Goal: Task Accomplishment & Management: Use online tool/utility

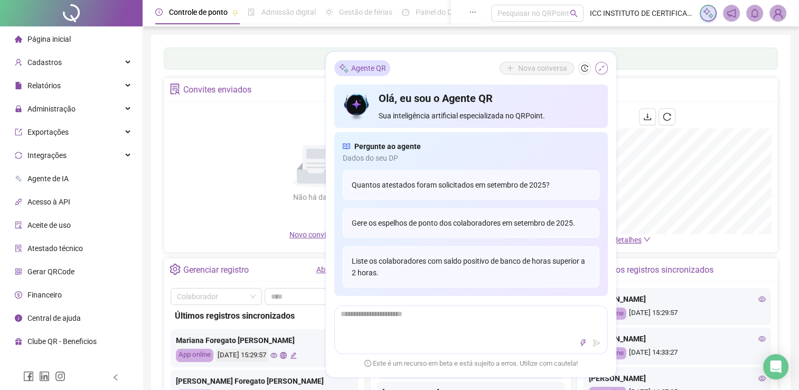
click at [603, 69] on icon "shrink" at bounding box center [600, 67] width 7 height 7
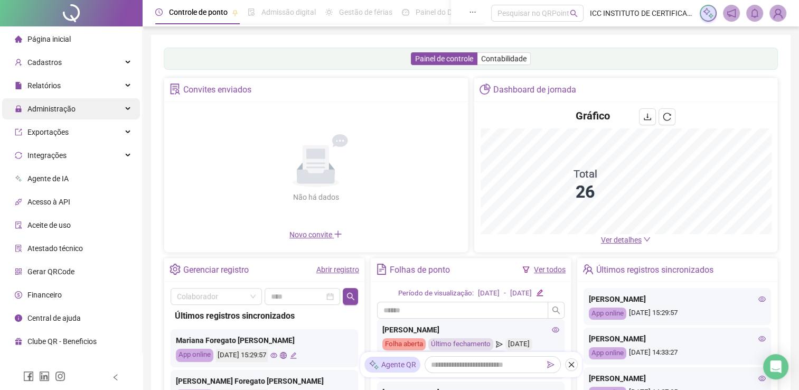
click at [78, 116] on div "Administração" at bounding box center [71, 108] width 138 height 21
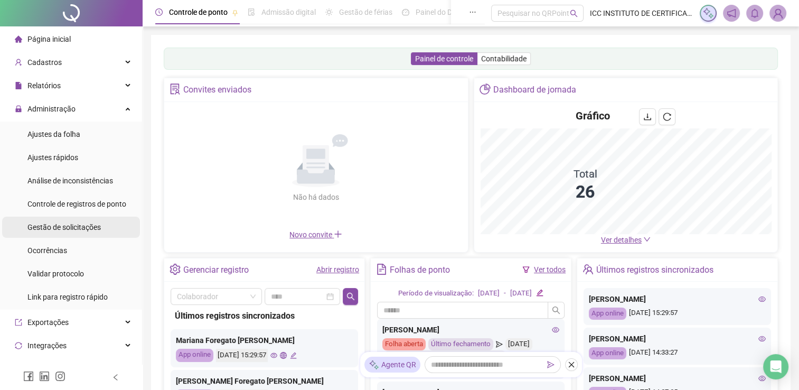
click at [60, 230] on span "Gestão de solicitações" at bounding box center [63, 227] width 73 height 8
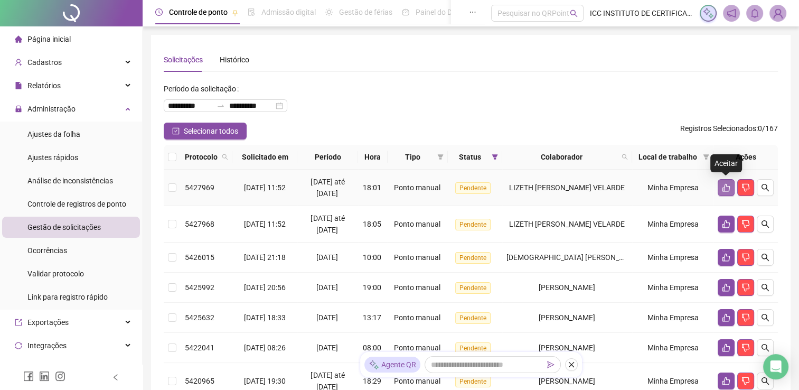
click at [720, 185] on button "button" at bounding box center [725, 187] width 17 height 17
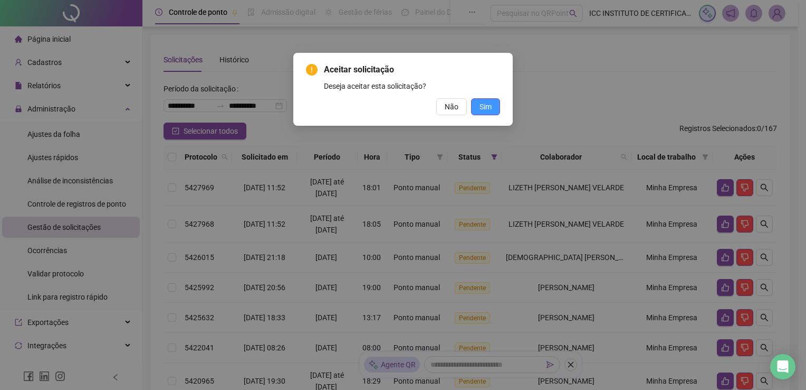
click at [480, 107] on span "Sim" at bounding box center [486, 107] width 12 height 12
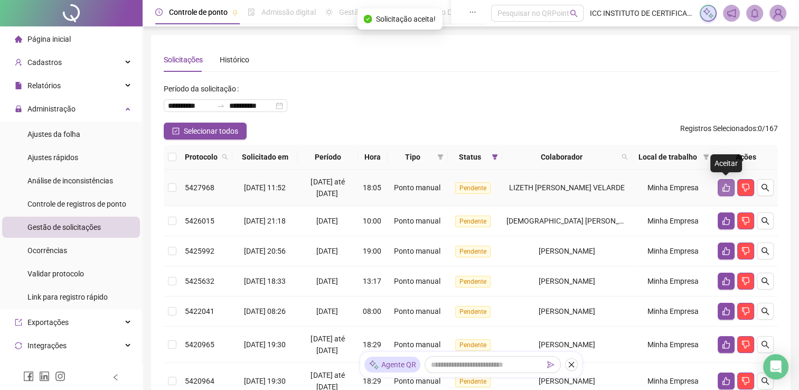
click at [725, 186] on icon "like" at bounding box center [726, 187] width 8 height 8
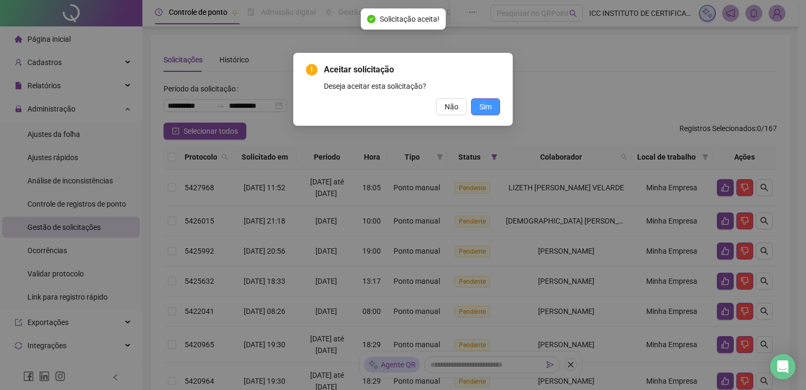
click at [480, 111] on span "Sim" at bounding box center [486, 107] width 12 height 12
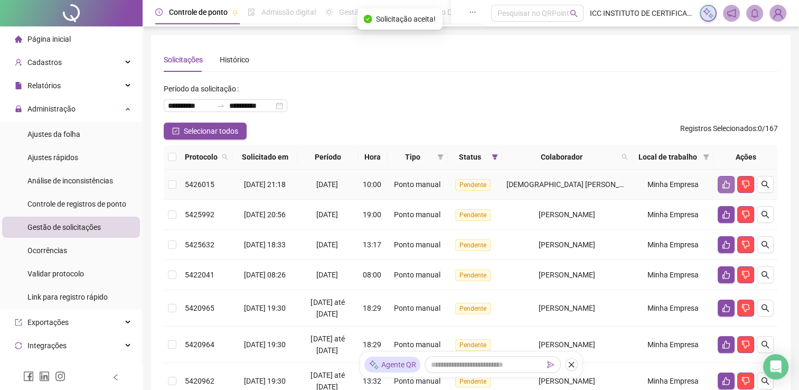
click at [723, 183] on icon "like" at bounding box center [726, 184] width 8 height 8
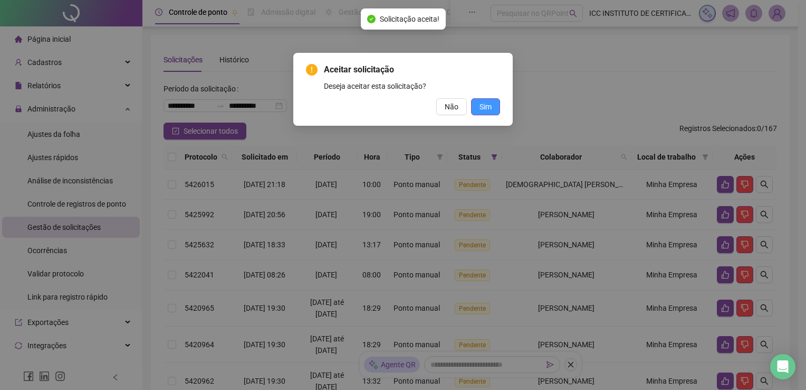
click at [487, 109] on span "Sim" at bounding box center [486, 107] width 12 height 12
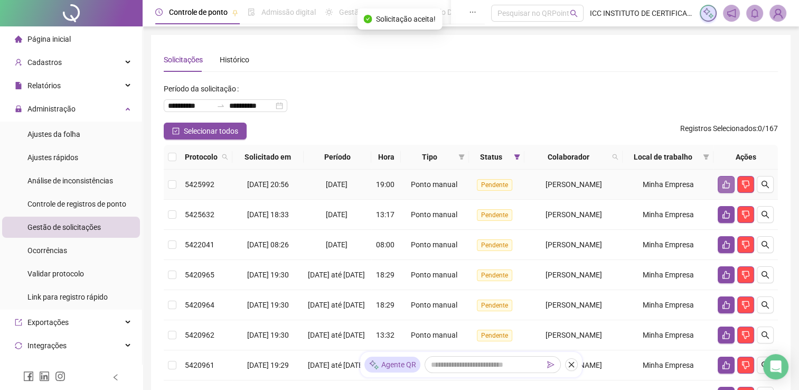
click at [720, 187] on button "button" at bounding box center [725, 184] width 17 height 17
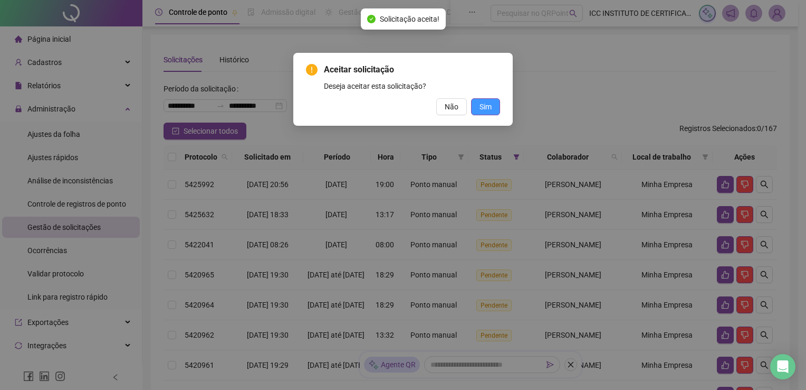
click at [471, 105] on button "Sim" at bounding box center [485, 106] width 29 height 17
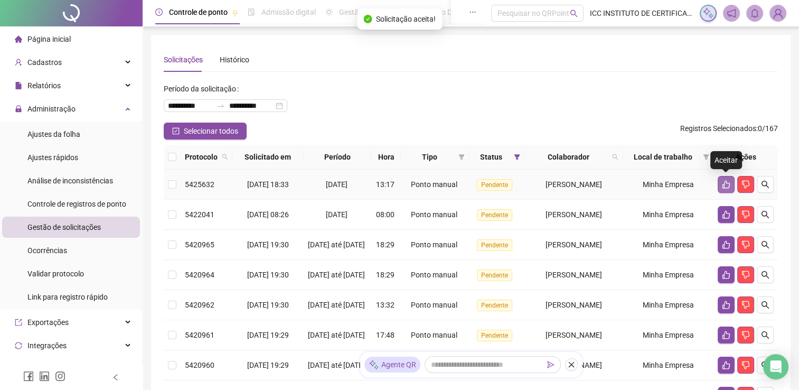
click at [720, 182] on button "button" at bounding box center [725, 184] width 17 height 17
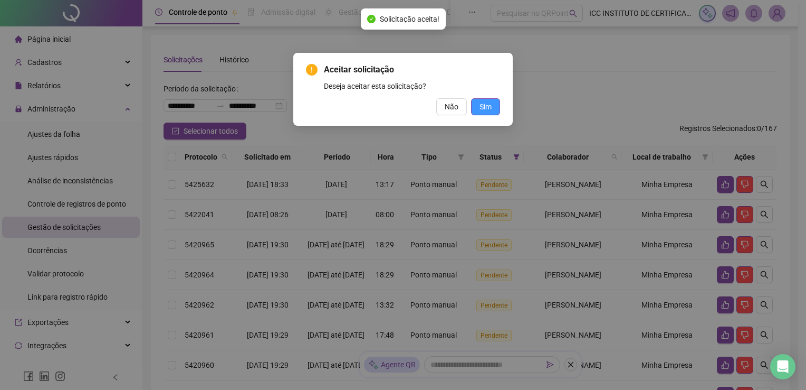
click at [490, 110] on span "Sim" at bounding box center [486, 107] width 12 height 12
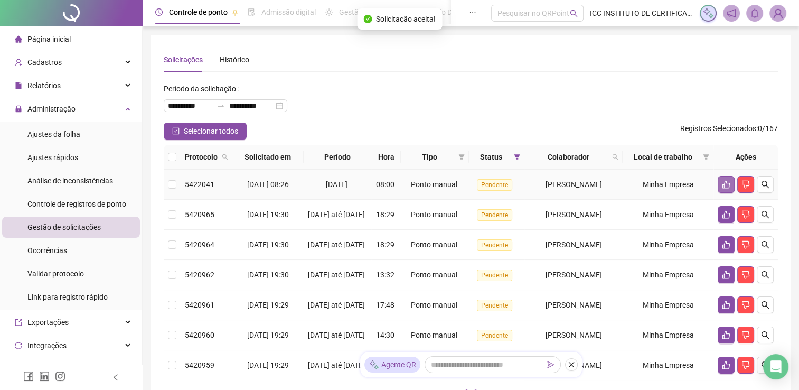
click at [726, 185] on icon "like" at bounding box center [726, 184] width 8 height 8
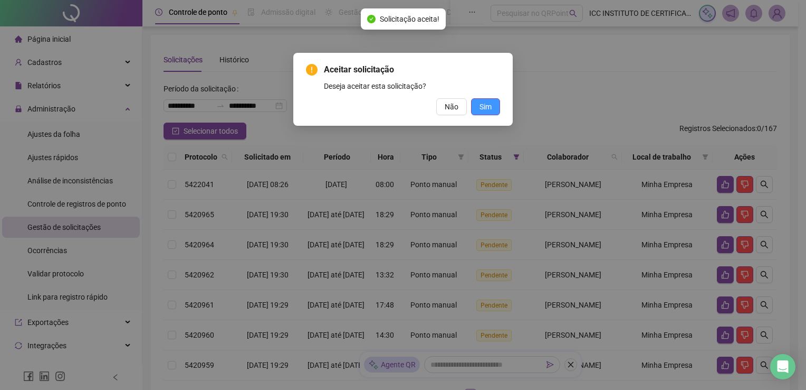
click at [483, 107] on span "Sim" at bounding box center [486, 107] width 12 height 12
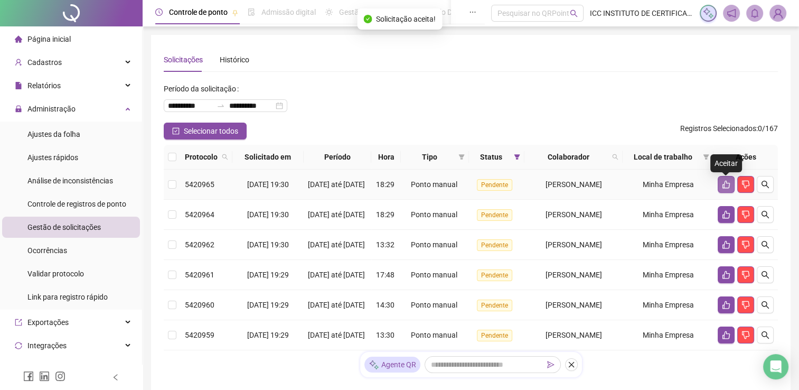
click at [725, 185] on icon "like" at bounding box center [726, 184] width 8 height 8
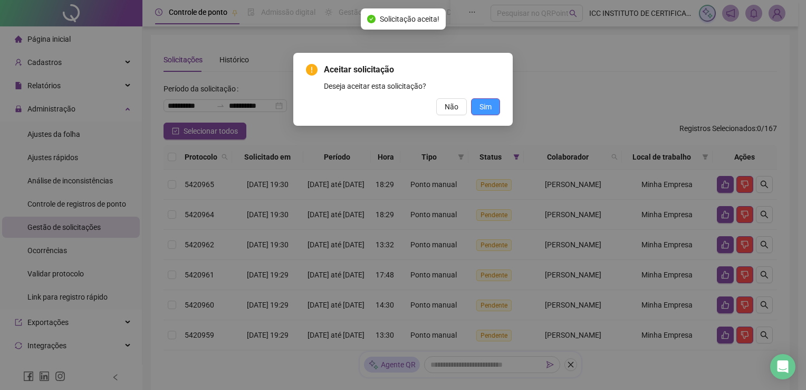
click at [488, 109] on span "Sim" at bounding box center [486, 107] width 12 height 12
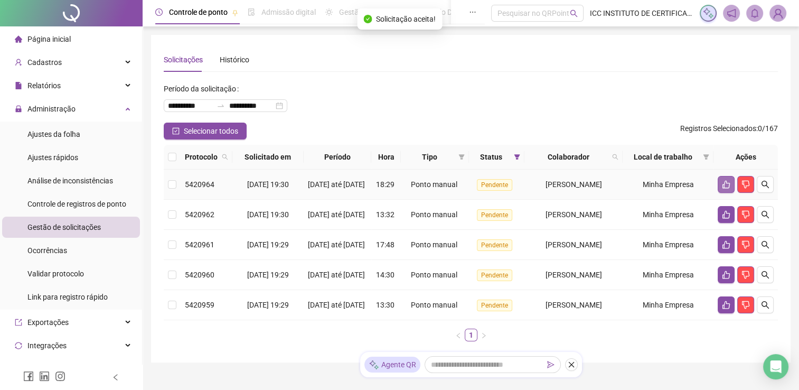
click at [722, 184] on icon "like" at bounding box center [726, 184] width 8 height 8
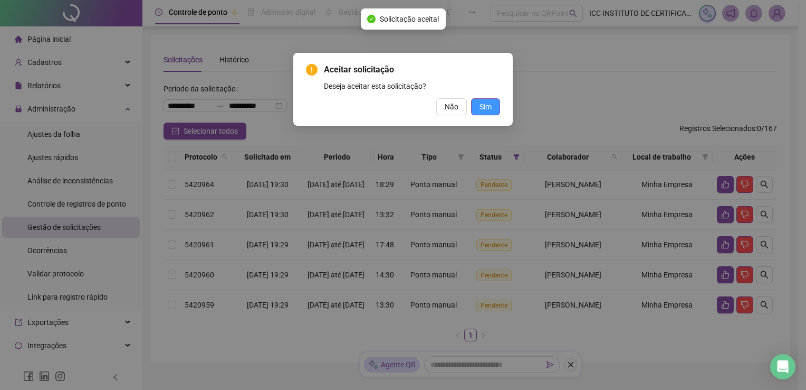
click at [484, 103] on span "Sim" at bounding box center [486, 107] width 12 height 12
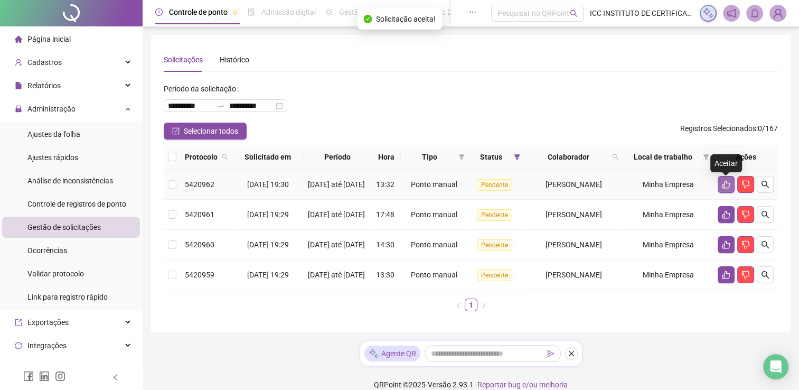
click at [722, 188] on icon "like" at bounding box center [726, 184] width 8 height 8
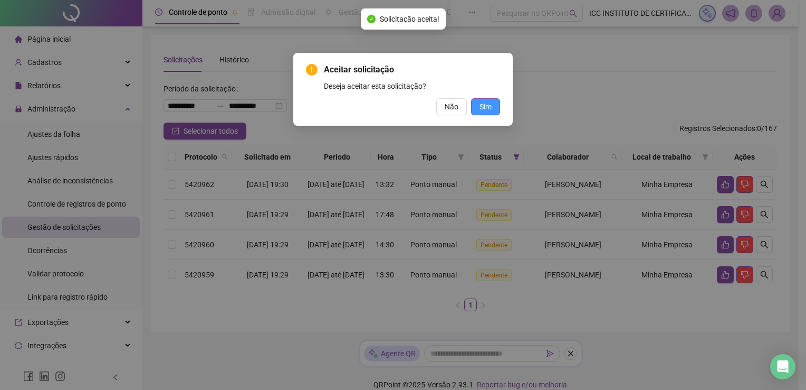
click at [485, 108] on span "Sim" at bounding box center [486, 107] width 12 height 12
click at [483, 107] on span "Sim" at bounding box center [486, 107] width 12 height 12
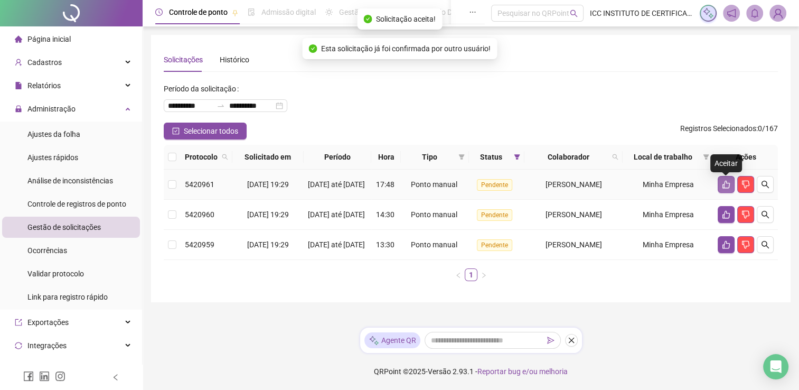
click at [720, 185] on button "button" at bounding box center [725, 184] width 17 height 17
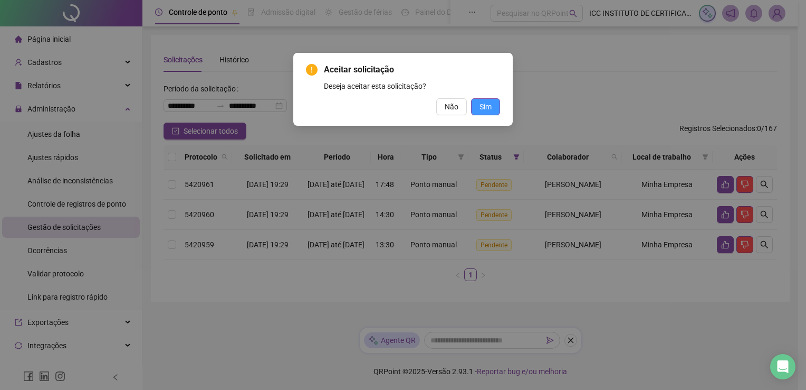
click at [500, 103] on button "Sim" at bounding box center [485, 106] width 29 height 17
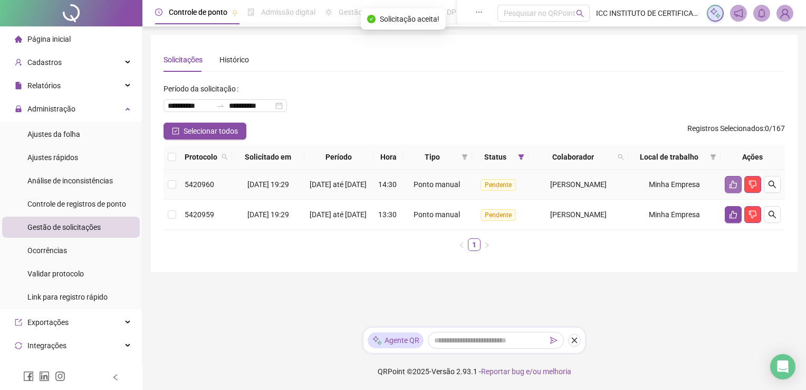
click at [730, 183] on icon "like" at bounding box center [733, 184] width 8 height 8
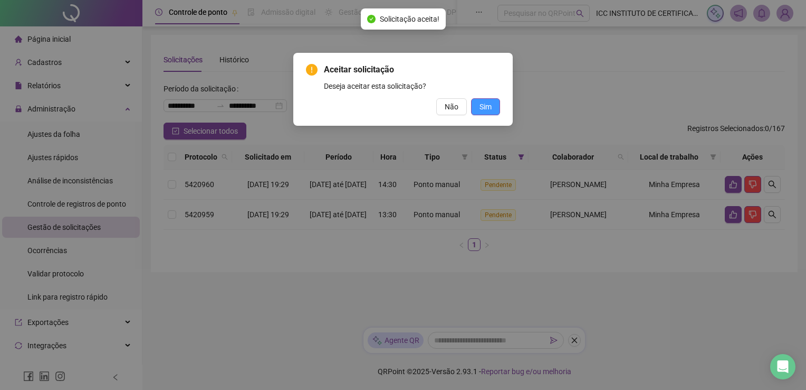
click at [485, 105] on span "Sim" at bounding box center [486, 107] width 12 height 12
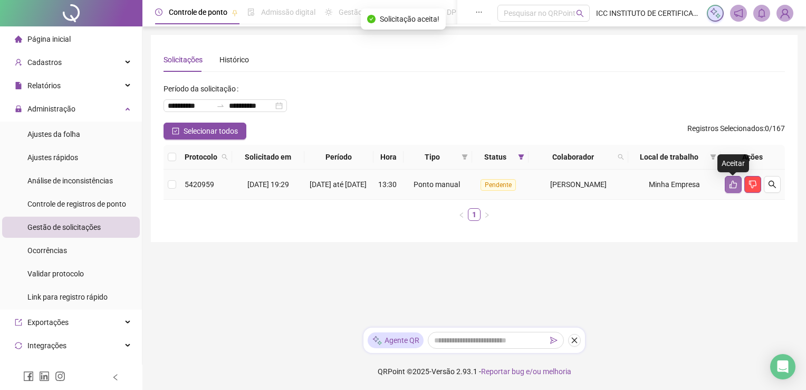
click at [732, 187] on icon "like" at bounding box center [733, 185] width 7 height 8
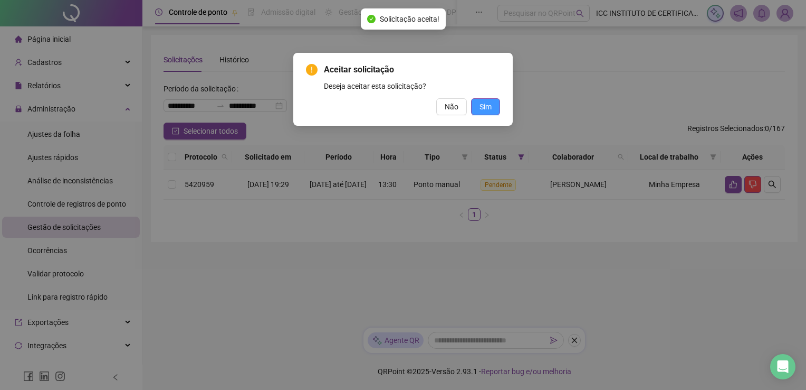
click at [491, 109] on span "Sim" at bounding box center [486, 107] width 12 height 12
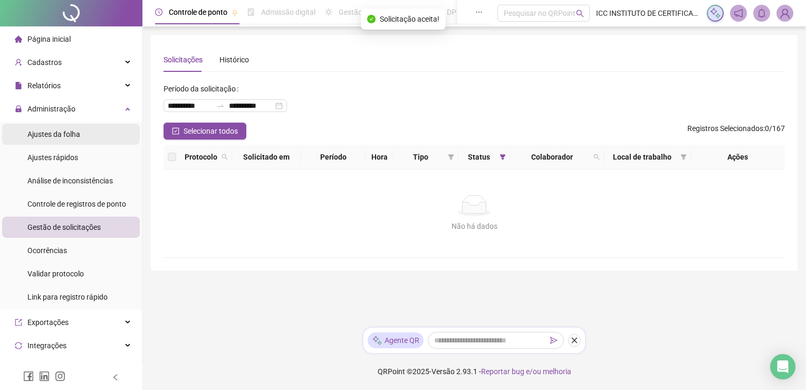
click at [71, 140] on div "Ajustes da folha" at bounding box center [53, 134] width 53 height 21
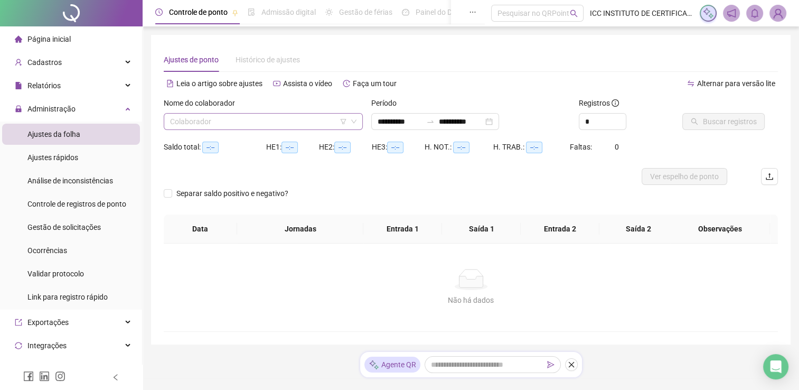
click at [264, 126] on input "search" at bounding box center [258, 121] width 177 height 16
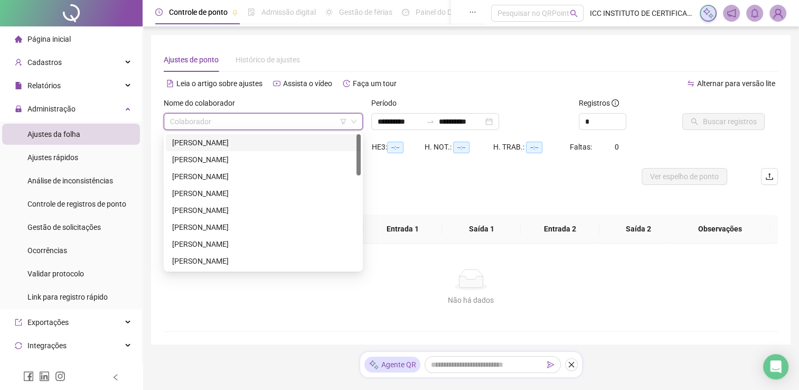
click at [264, 144] on div "[PERSON_NAME]" at bounding box center [263, 143] width 182 height 12
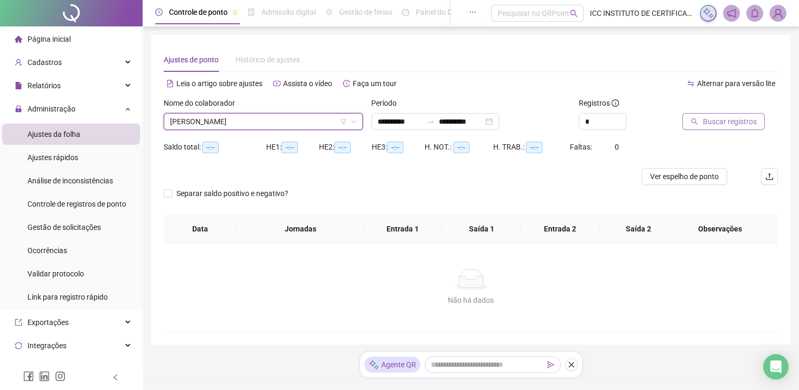
click at [726, 121] on span "Buscar registros" at bounding box center [729, 122] width 54 height 12
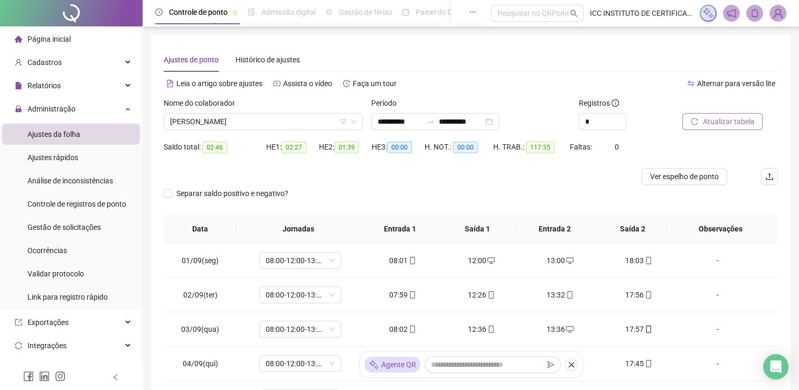
click at [234, 134] on div "Nome do colaborador [PERSON_NAME]" at bounding box center [262, 117] width 207 height 41
click at [234, 126] on span "[PERSON_NAME]" at bounding box center [263, 121] width 186 height 16
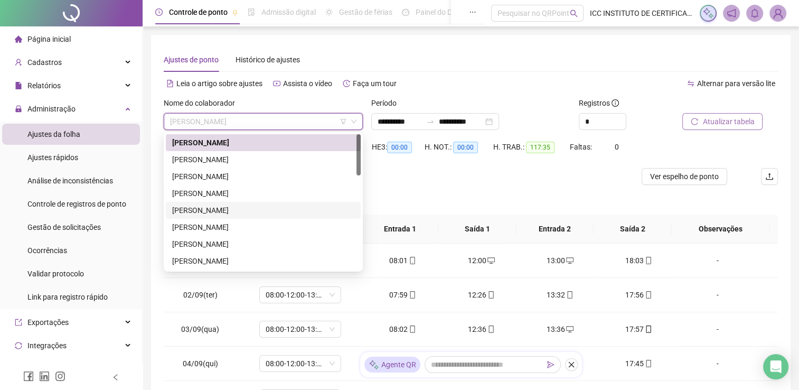
scroll to position [53, 0]
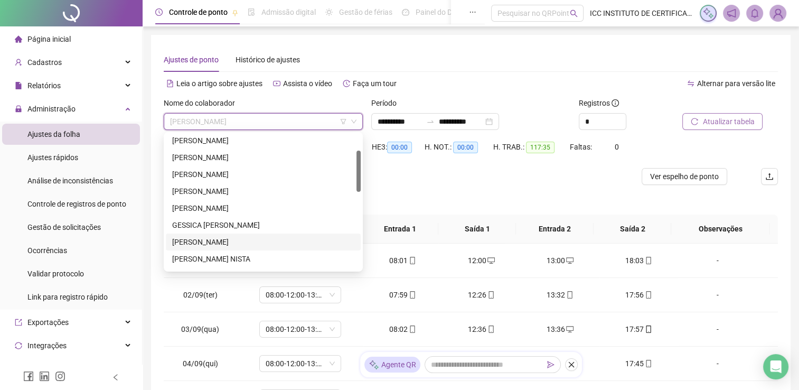
click at [216, 245] on div "[PERSON_NAME]" at bounding box center [263, 242] width 182 height 12
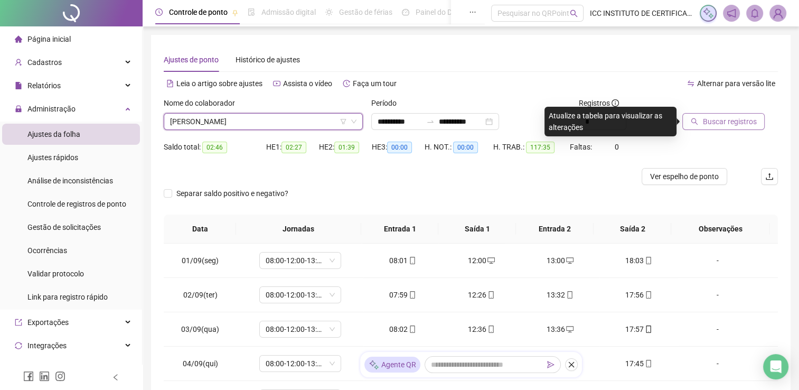
drag, startPoint x: 709, startPoint y: 125, endPoint x: 671, endPoint y: 151, distance: 46.0
click at [709, 125] on span "Buscar registros" at bounding box center [729, 122] width 54 height 12
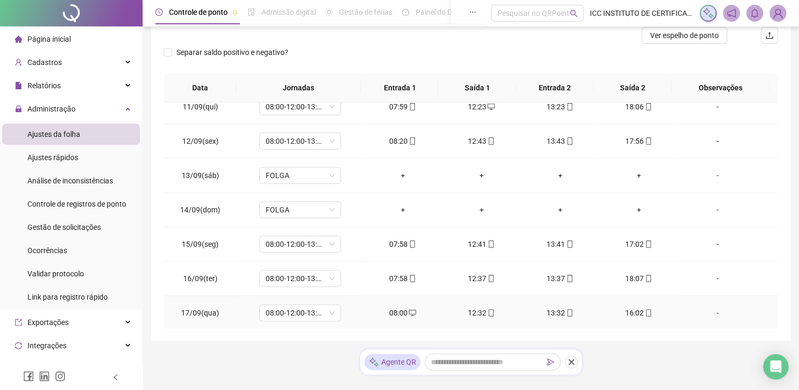
scroll to position [162, 0]
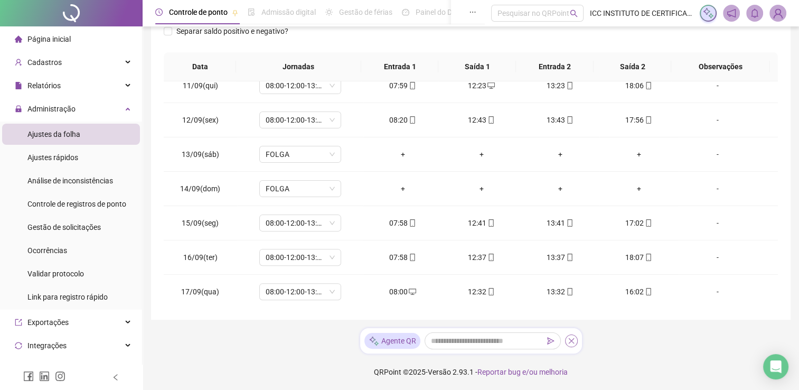
click at [574, 338] on icon "close" at bounding box center [570, 340] width 7 height 7
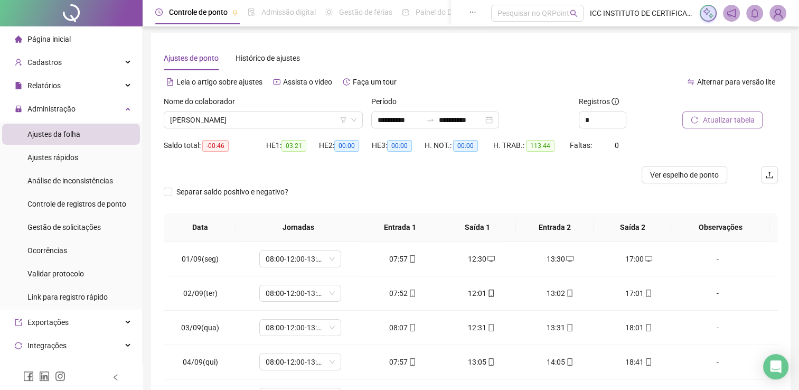
scroll to position [0, 0]
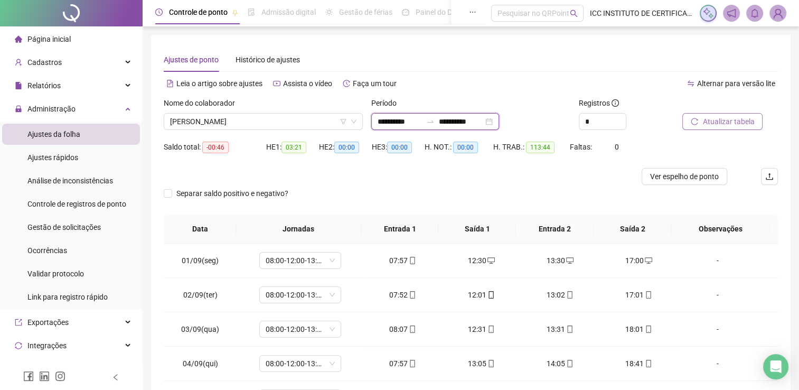
click at [464, 118] on input "**********" at bounding box center [461, 122] width 44 height 12
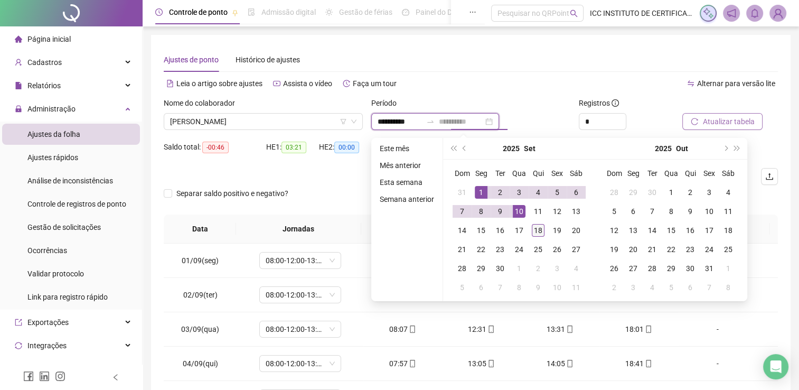
type input "**********"
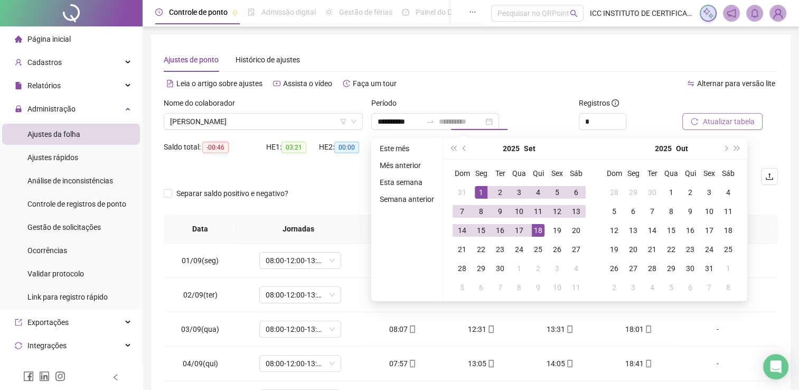
click at [533, 228] on div "18" at bounding box center [538, 230] width 13 height 13
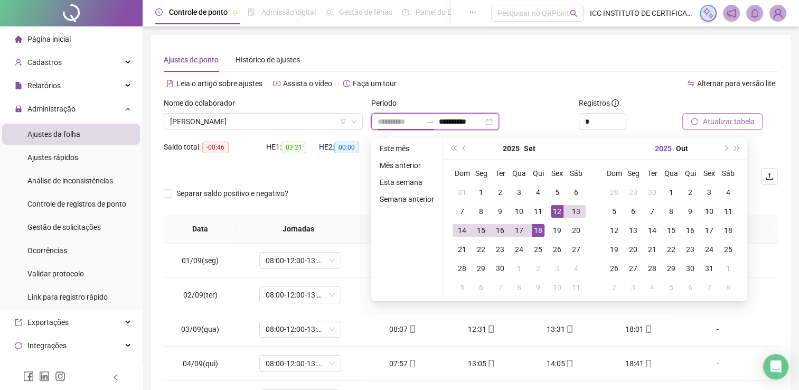
type input "**********"
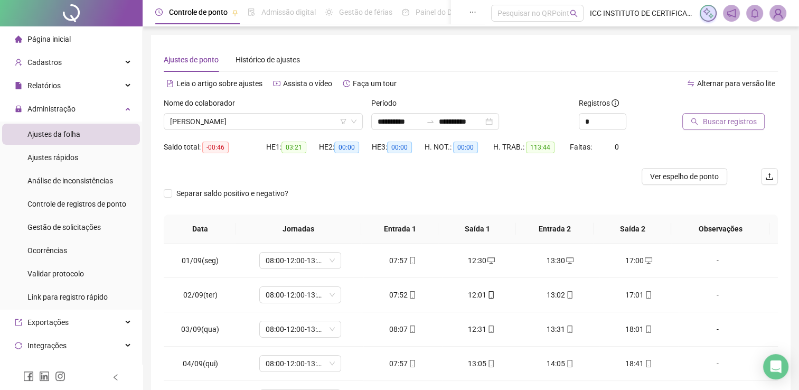
click at [727, 117] on span "Buscar registros" at bounding box center [729, 122] width 54 height 12
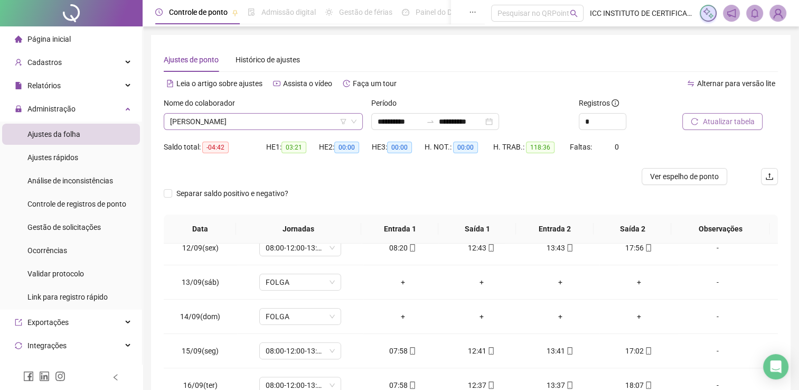
click at [250, 118] on span "[PERSON_NAME]" at bounding box center [263, 121] width 186 height 16
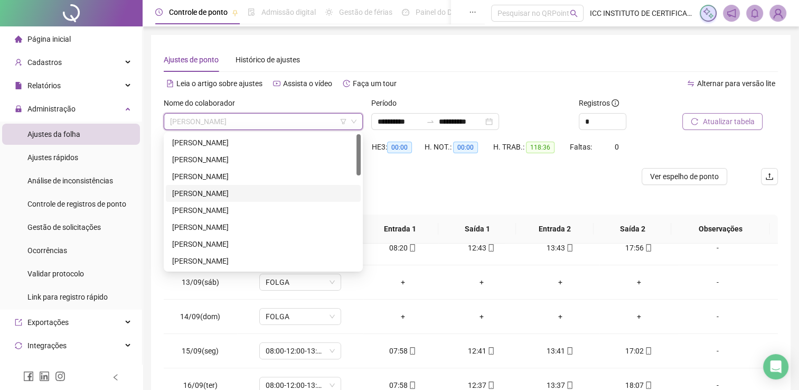
drag, startPoint x: 249, startPoint y: 138, endPoint x: 266, endPoint y: 135, distance: 17.3
click at [249, 138] on div "[PERSON_NAME]" at bounding box center [263, 143] width 182 height 12
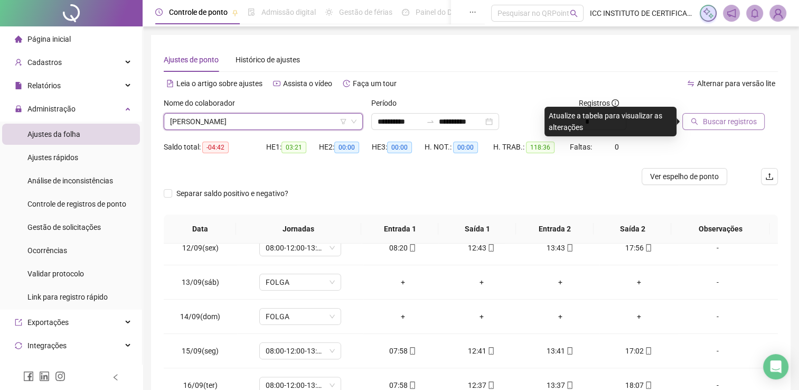
click at [748, 110] on div at bounding box center [716, 105] width 69 height 16
click at [741, 120] on span "Buscar registros" at bounding box center [729, 122] width 54 height 12
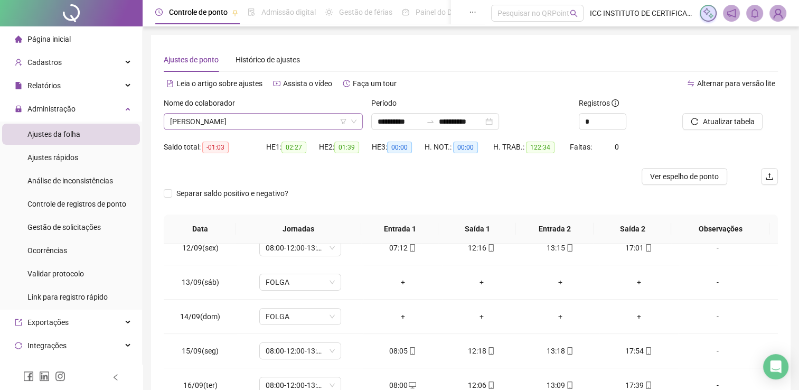
click at [278, 125] on span "[PERSON_NAME]" at bounding box center [263, 121] width 186 height 16
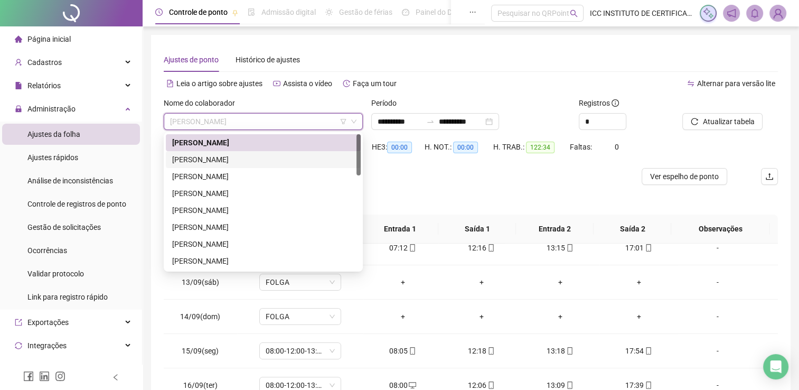
click at [269, 155] on div "[PERSON_NAME]" at bounding box center [263, 160] width 182 height 12
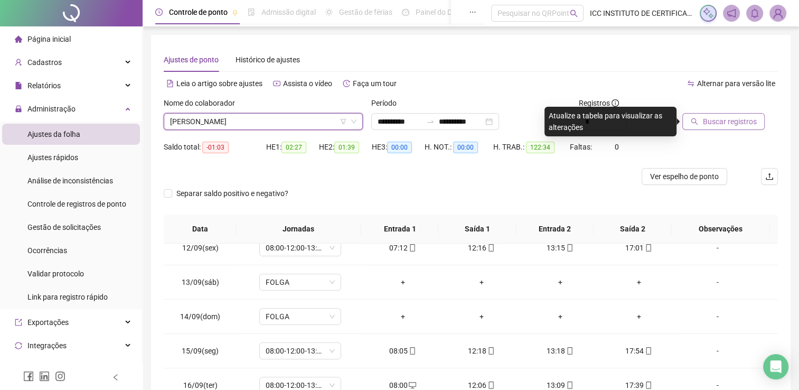
click at [737, 118] on span "Buscar registros" at bounding box center [729, 122] width 54 height 12
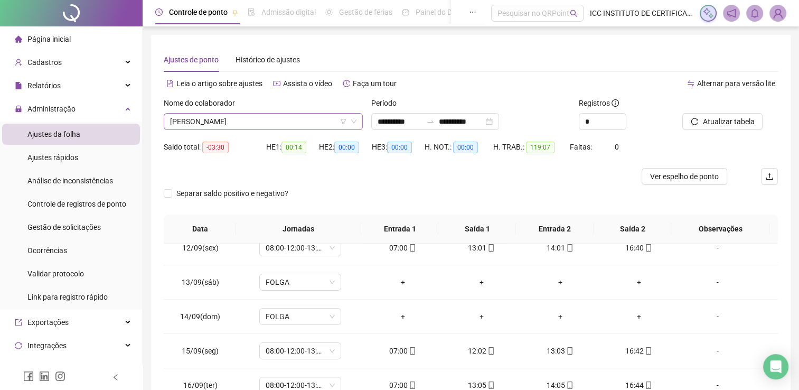
click at [231, 125] on span "[PERSON_NAME]" at bounding box center [263, 121] width 186 height 16
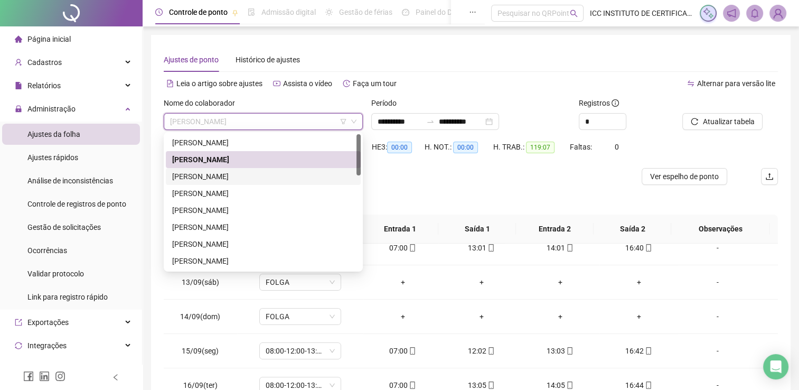
click at [222, 174] on div "[PERSON_NAME]" at bounding box center [263, 176] width 182 height 12
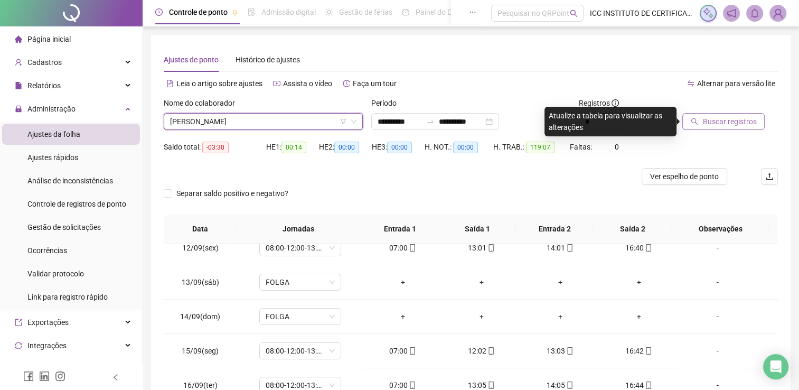
click at [715, 121] on span "Buscar registros" at bounding box center [729, 122] width 54 height 12
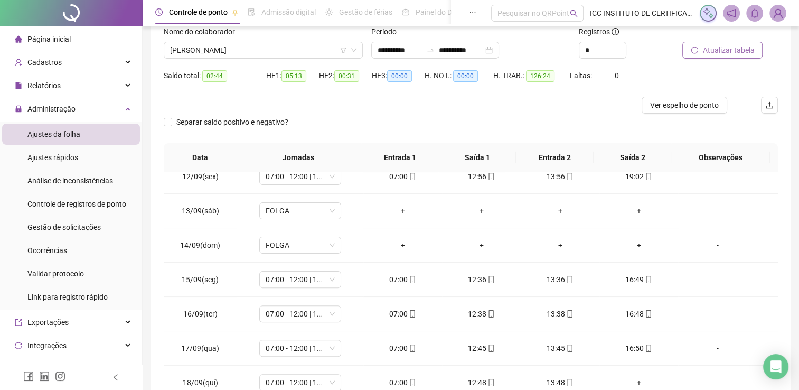
scroll to position [53, 0]
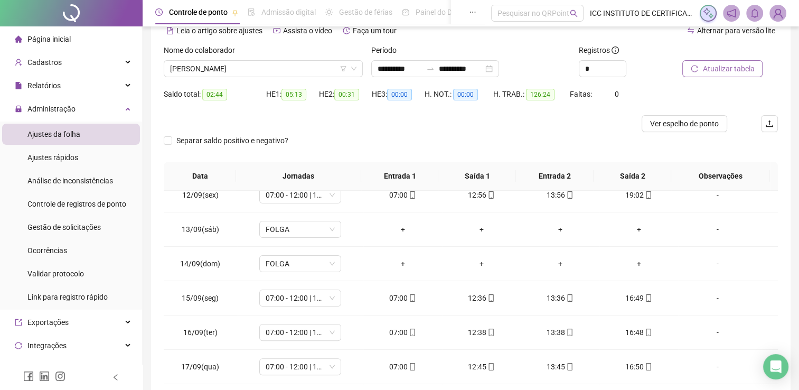
click at [229, 59] on div "Nome do colaborador" at bounding box center [263, 52] width 199 height 16
click at [229, 65] on span "[PERSON_NAME]" at bounding box center [263, 69] width 186 height 16
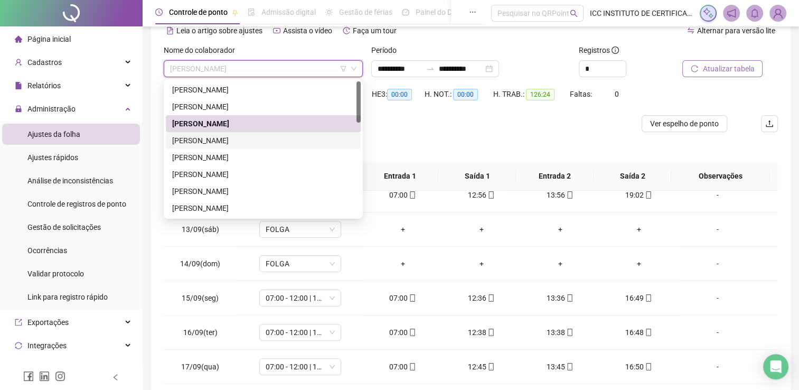
click at [226, 136] on div "[PERSON_NAME]" at bounding box center [263, 141] width 182 height 12
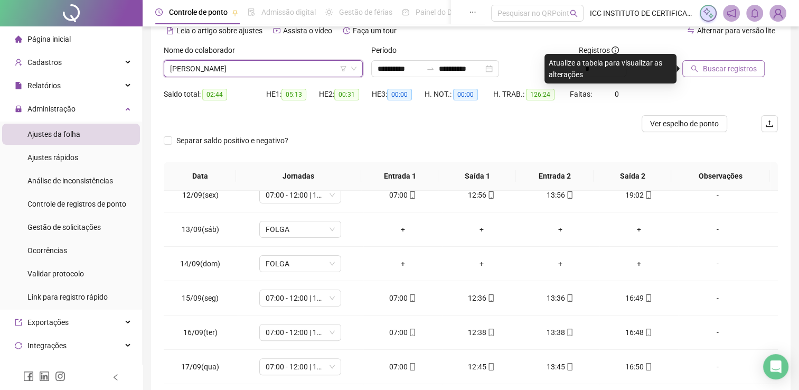
click at [714, 68] on span "Buscar registros" at bounding box center [729, 69] width 54 height 12
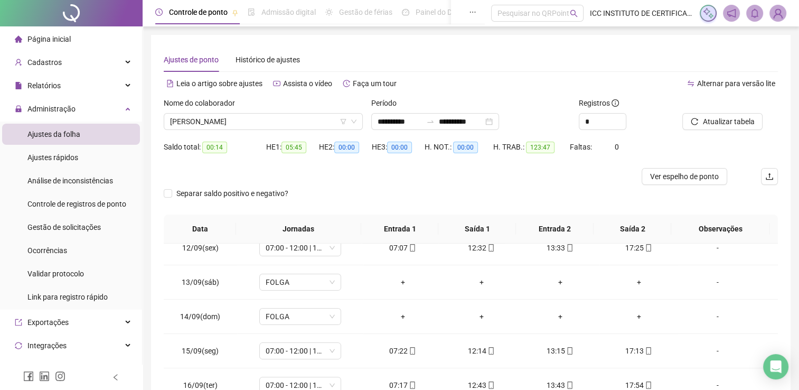
scroll to position [0, 0]
click at [205, 123] on span "[PERSON_NAME]" at bounding box center [263, 121] width 186 height 16
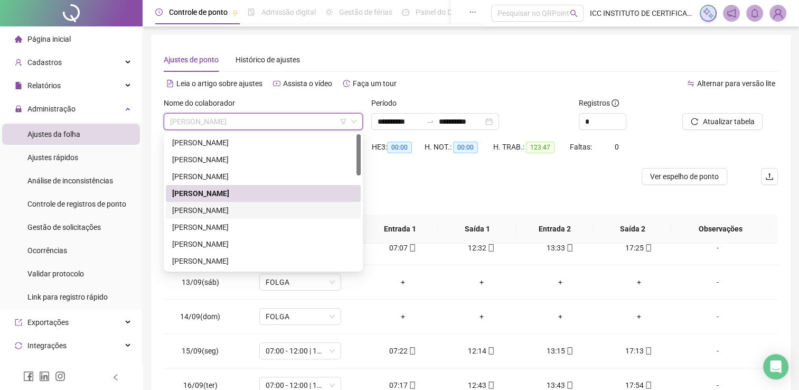
click at [218, 208] on div "[PERSON_NAME]" at bounding box center [263, 210] width 182 height 12
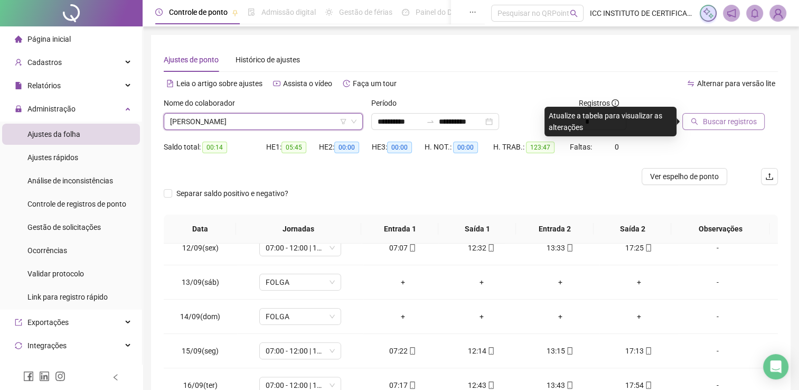
click at [714, 125] on span "Buscar registros" at bounding box center [729, 122] width 54 height 12
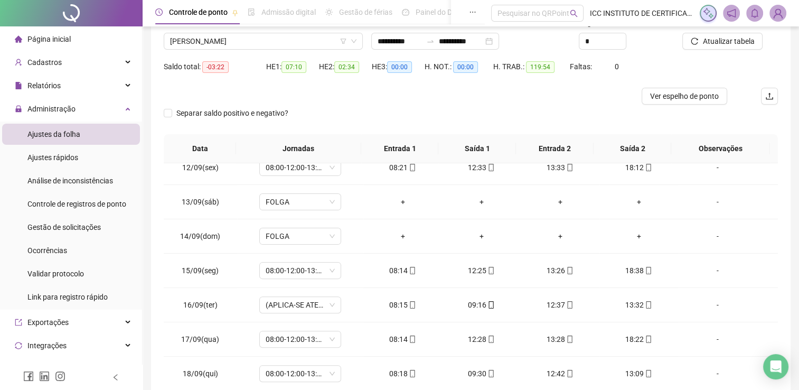
scroll to position [31, 0]
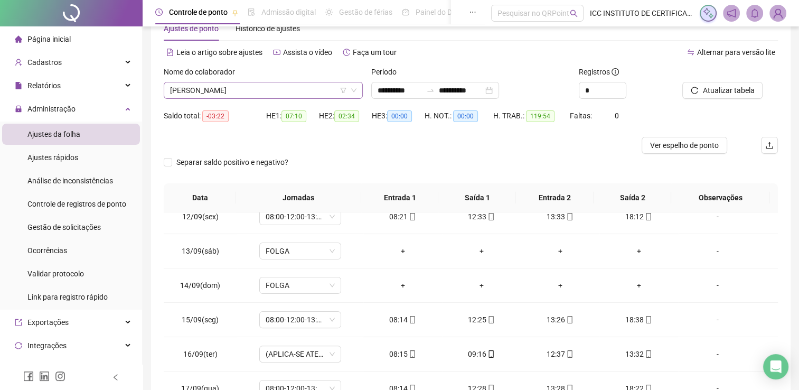
click at [190, 86] on span "[PERSON_NAME]" at bounding box center [263, 90] width 186 height 16
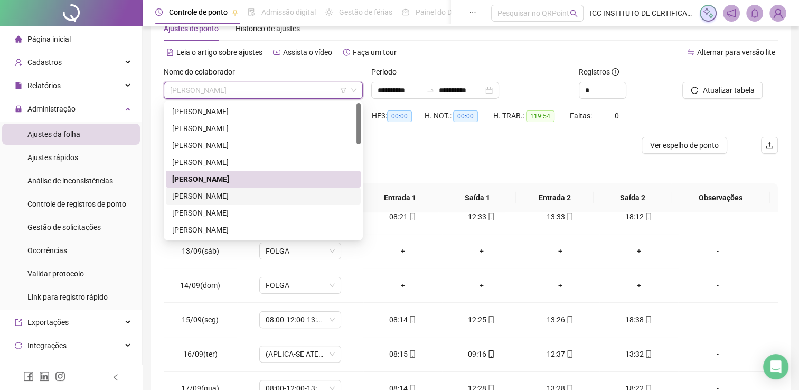
click at [231, 191] on div "[PERSON_NAME]" at bounding box center [263, 196] width 182 height 12
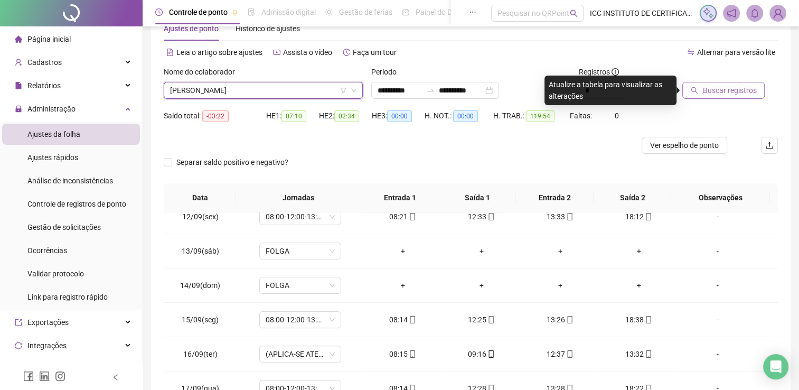
click at [724, 87] on span "Buscar registros" at bounding box center [729, 90] width 54 height 12
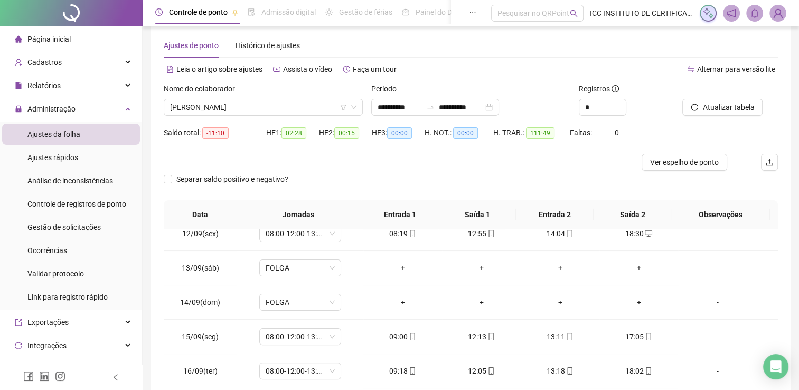
scroll to position [0, 0]
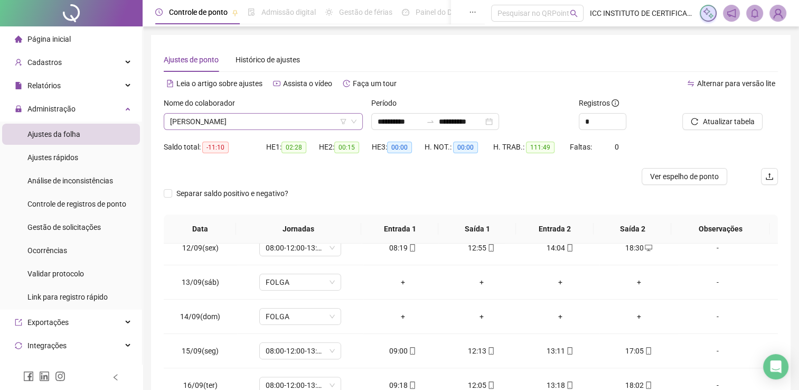
click at [196, 121] on span "[PERSON_NAME]" at bounding box center [263, 121] width 186 height 16
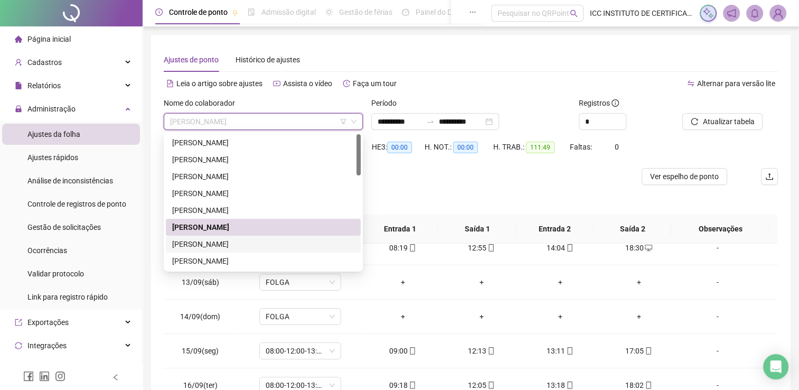
click at [216, 242] on div "[PERSON_NAME]" at bounding box center [263, 244] width 182 height 12
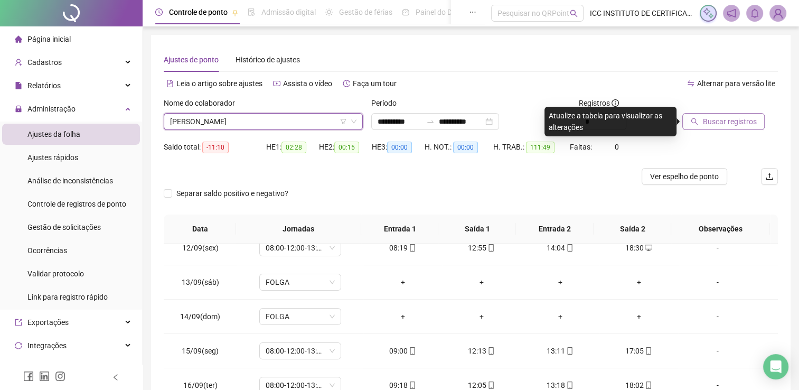
click at [730, 125] on span "Buscar registros" at bounding box center [729, 122] width 54 height 12
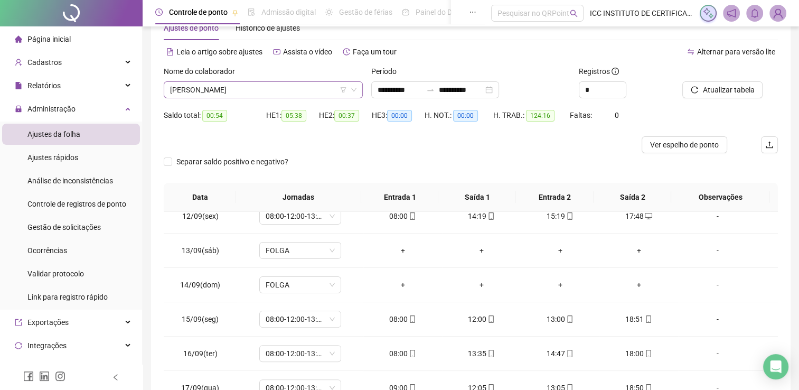
scroll to position [31, 0]
click at [226, 91] on span "[PERSON_NAME]" at bounding box center [263, 90] width 186 height 16
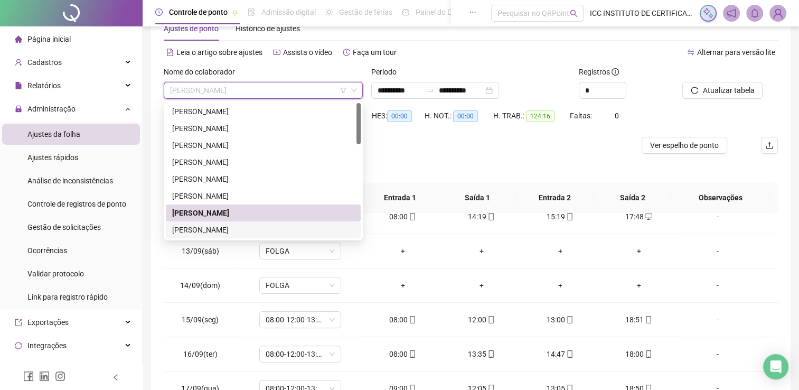
click at [214, 226] on div "[PERSON_NAME]" at bounding box center [263, 230] width 182 height 12
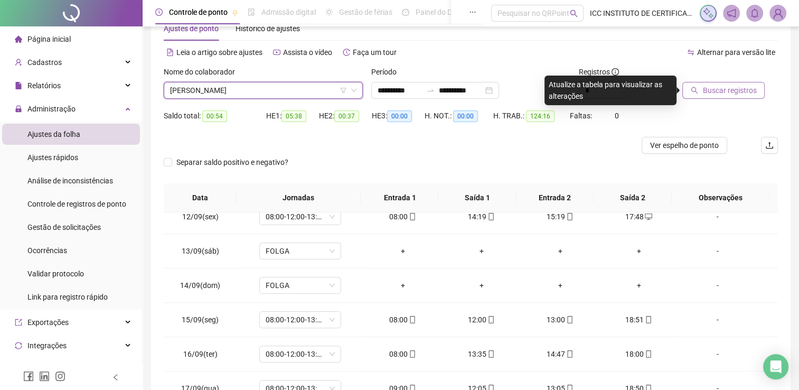
click at [738, 85] on span "Buscar registros" at bounding box center [729, 90] width 54 height 12
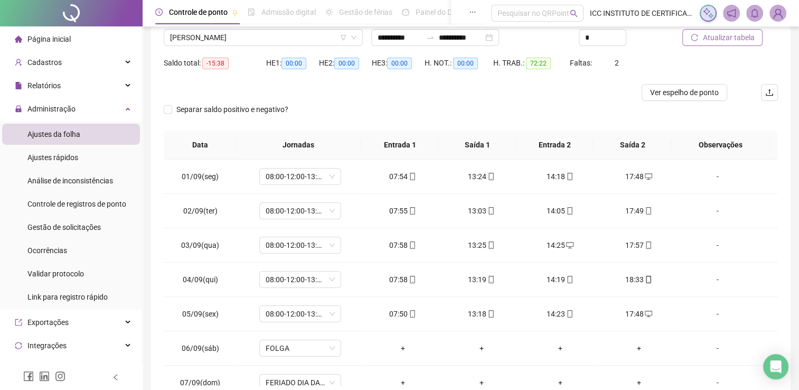
scroll to position [0, 0]
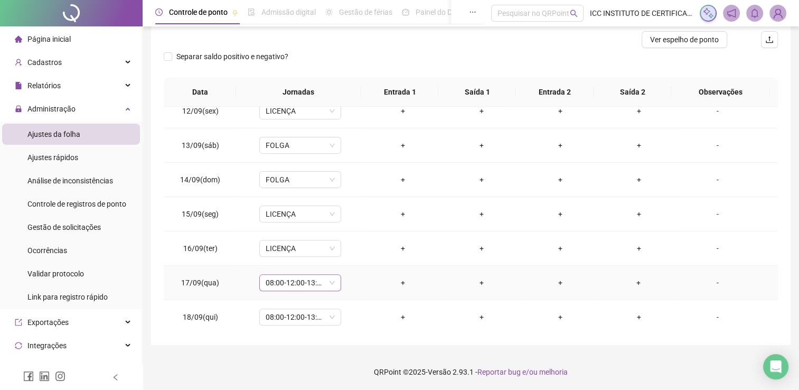
click at [328, 281] on span "08:00-12:00-13:00-17:48" at bounding box center [299, 282] width 69 height 16
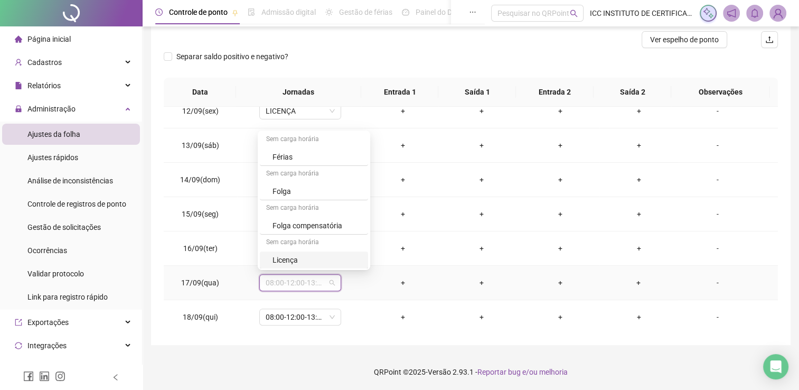
click at [301, 254] on div "Licença" at bounding box center [316, 260] width 89 height 12
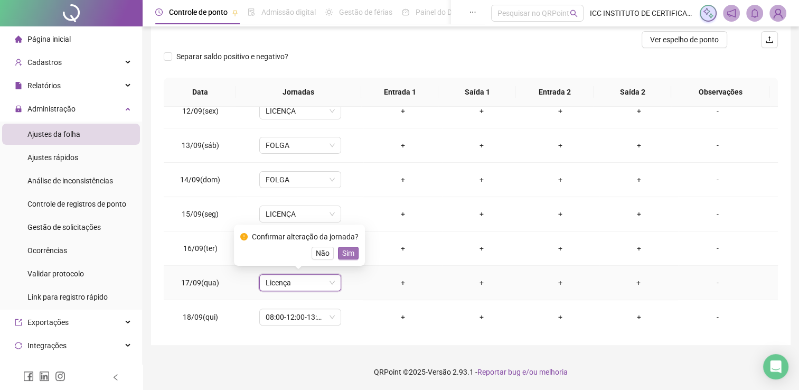
click at [350, 252] on span "Sim" at bounding box center [348, 253] width 12 height 12
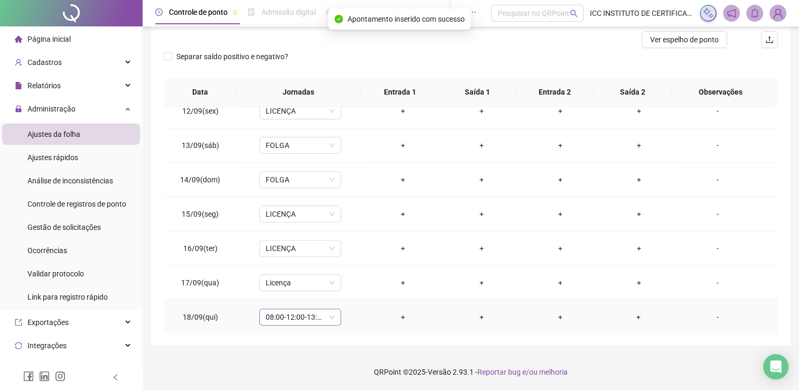
click at [301, 315] on span "08:00-12:00-13:00-17:48" at bounding box center [299, 317] width 69 height 16
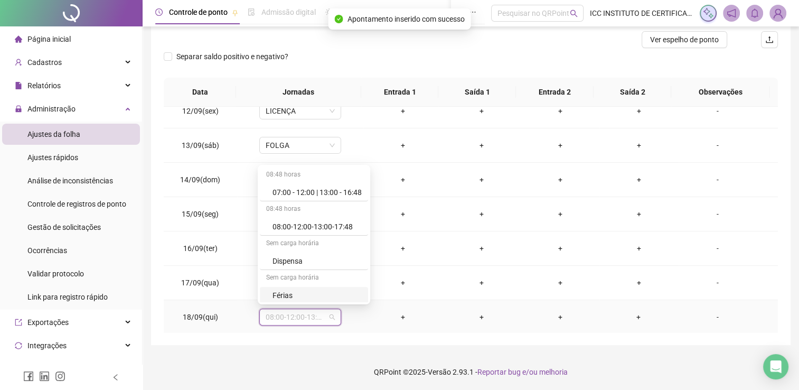
scroll to position [104, 0]
click at [297, 290] on div "Licença" at bounding box center [316, 294] width 89 height 12
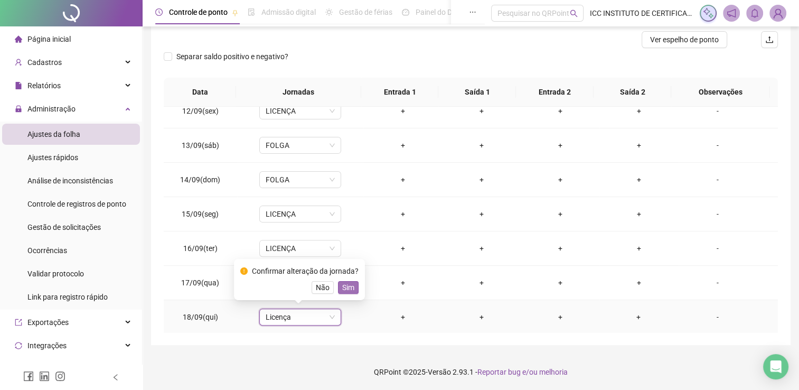
click at [347, 286] on span "Sim" at bounding box center [348, 287] width 12 height 12
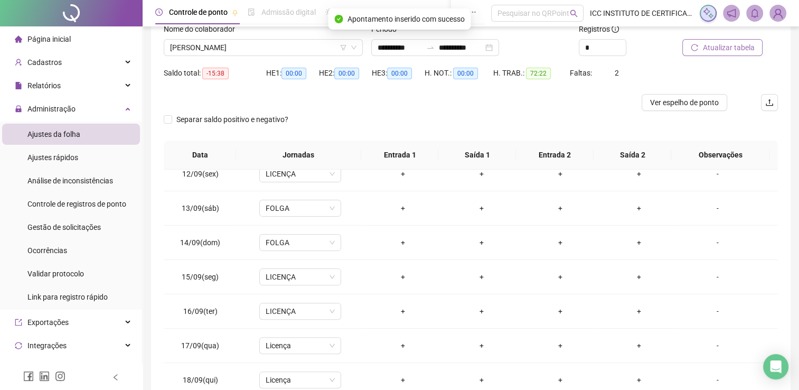
scroll to position [0, 0]
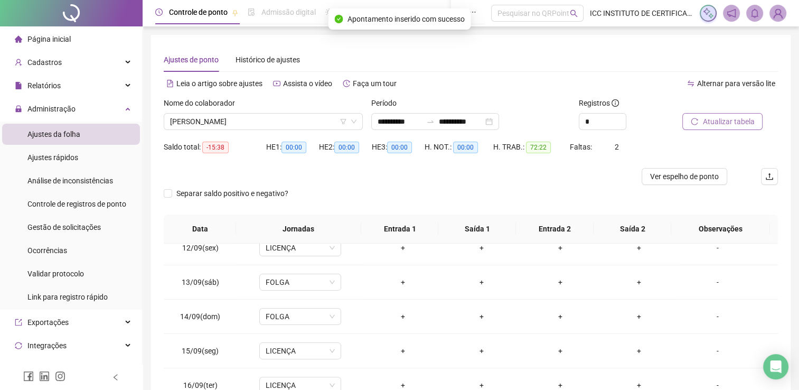
click at [714, 127] on span "Atualizar tabela" at bounding box center [728, 122] width 52 height 12
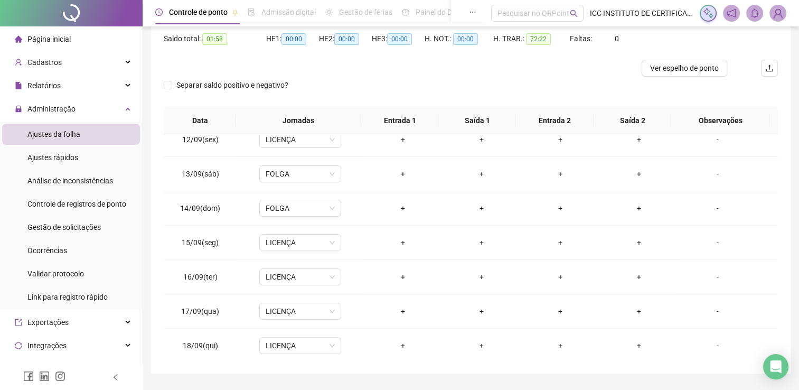
scroll to position [31, 0]
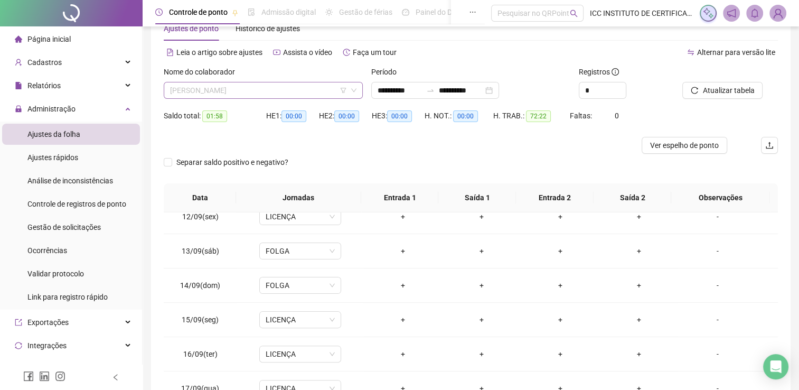
click at [230, 92] on span "[PERSON_NAME]" at bounding box center [263, 90] width 186 height 16
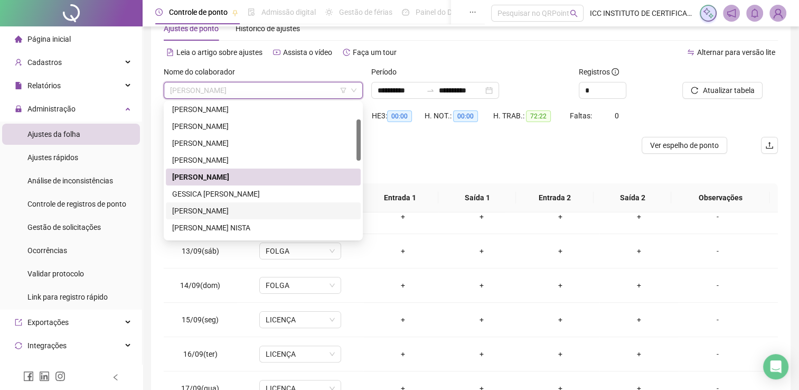
scroll to position [106, 0]
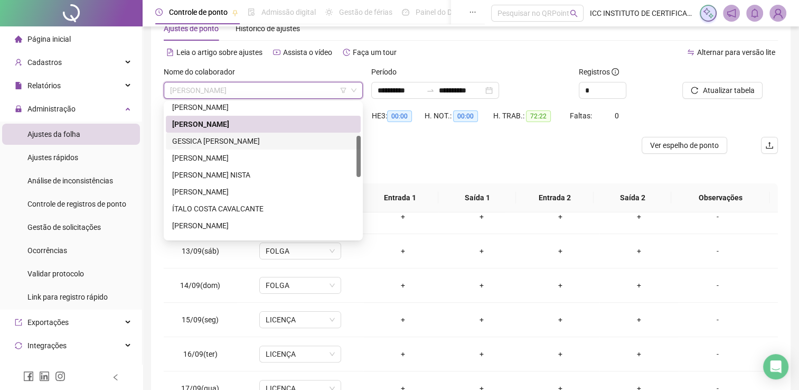
click at [233, 143] on div "GESSICA [PERSON_NAME]" at bounding box center [263, 141] width 182 height 12
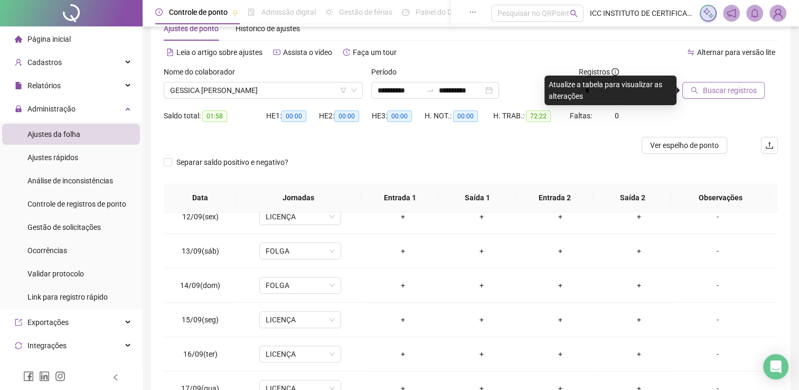
click at [735, 93] on span "Buscar registros" at bounding box center [729, 90] width 54 height 12
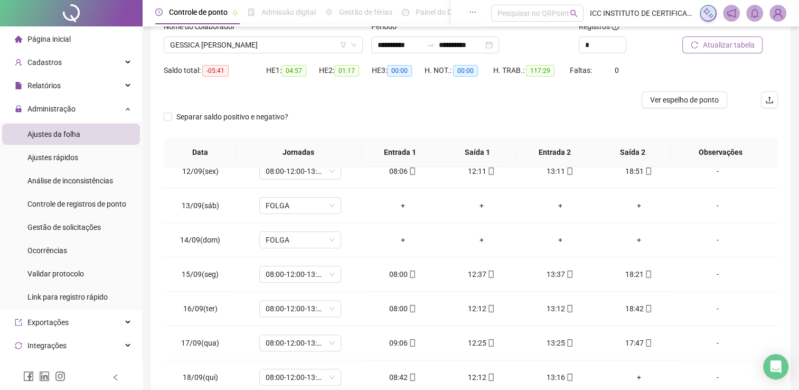
scroll to position [31, 0]
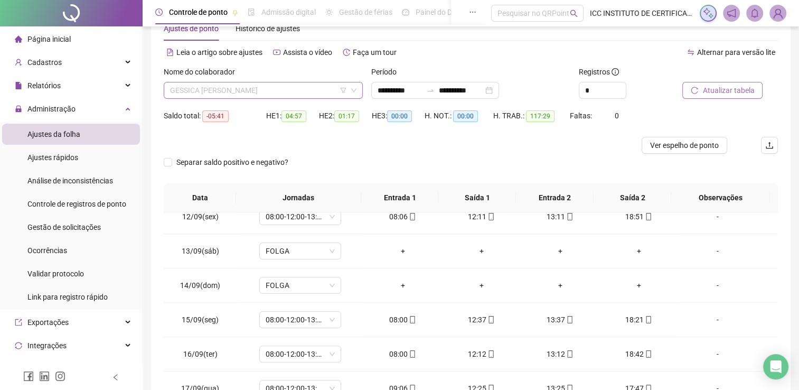
click at [217, 89] on span "GESSICA [PERSON_NAME]" at bounding box center [263, 90] width 186 height 16
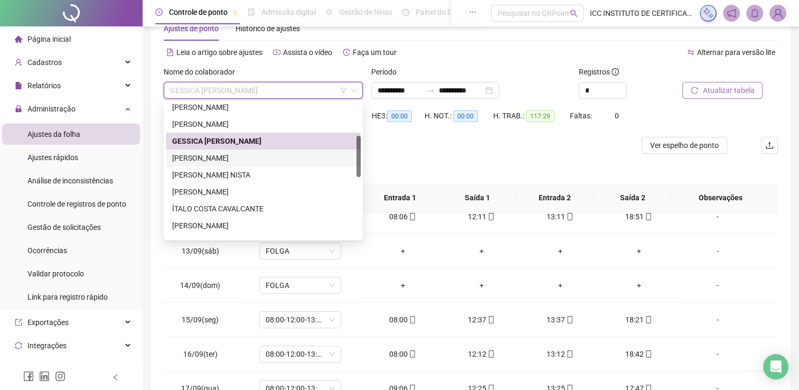
click at [240, 155] on div "[PERSON_NAME]" at bounding box center [263, 158] width 182 height 12
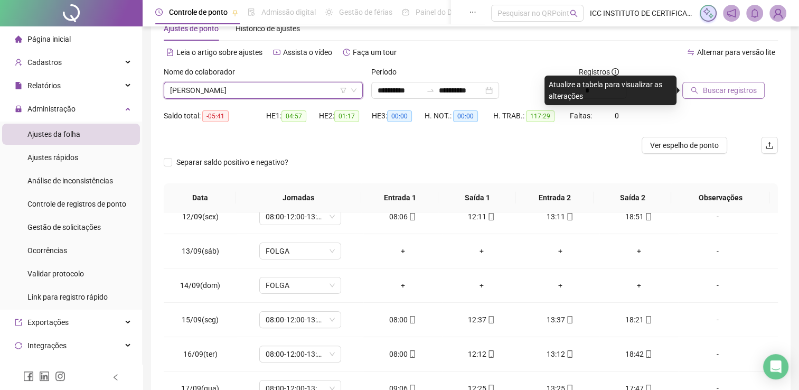
click at [752, 92] on span "Buscar registros" at bounding box center [729, 90] width 54 height 12
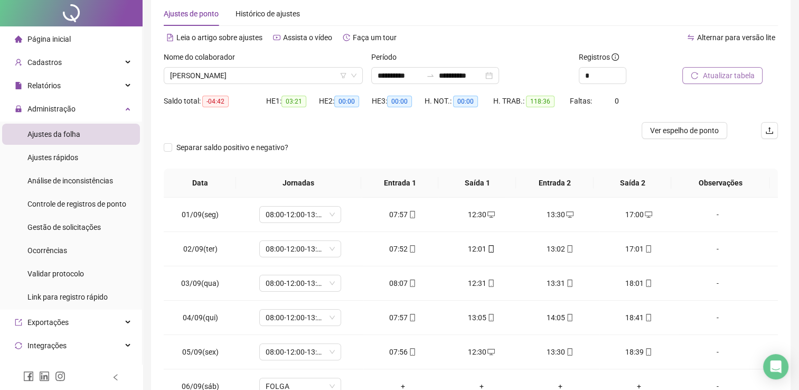
scroll to position [0, 0]
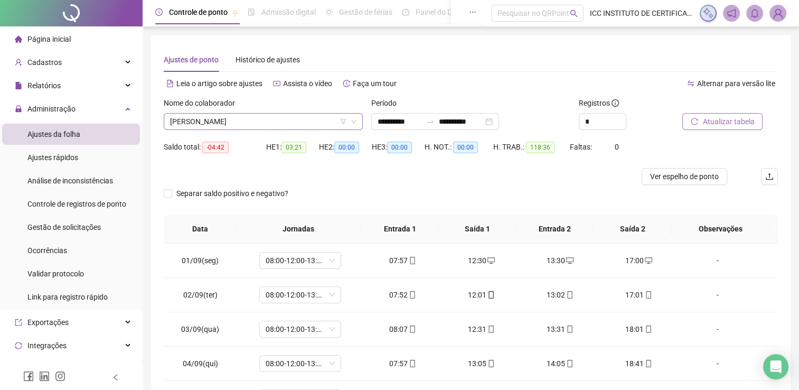
click at [220, 117] on span "[PERSON_NAME]" at bounding box center [263, 121] width 186 height 16
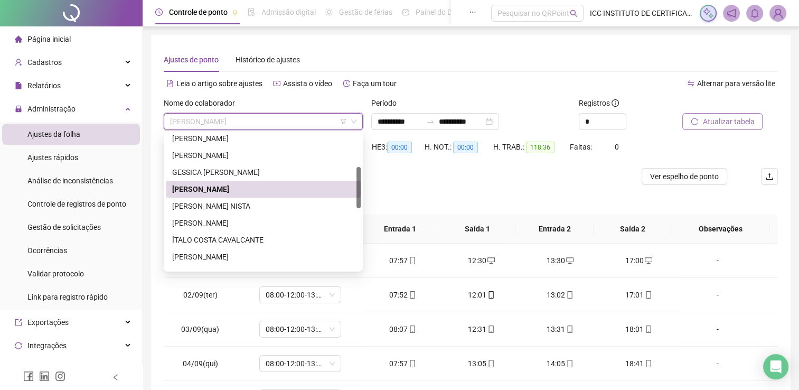
click at [251, 203] on div "[PERSON_NAME] NISTA" at bounding box center [263, 206] width 182 height 12
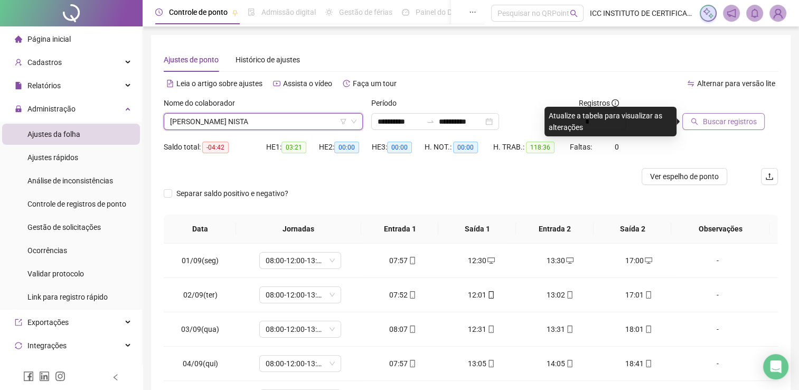
click at [718, 121] on span "Buscar registros" at bounding box center [729, 122] width 54 height 12
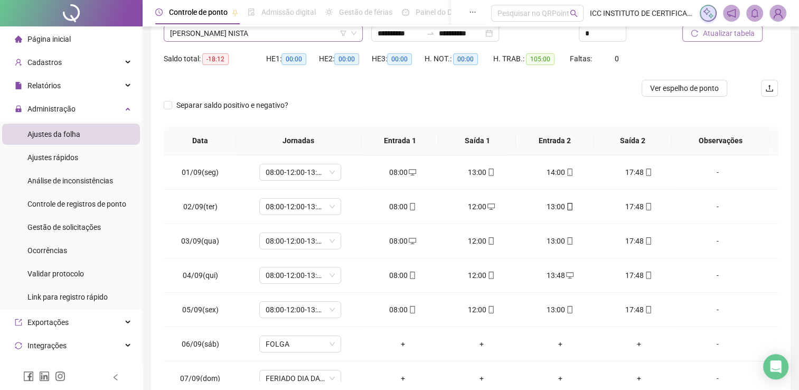
scroll to position [31, 0]
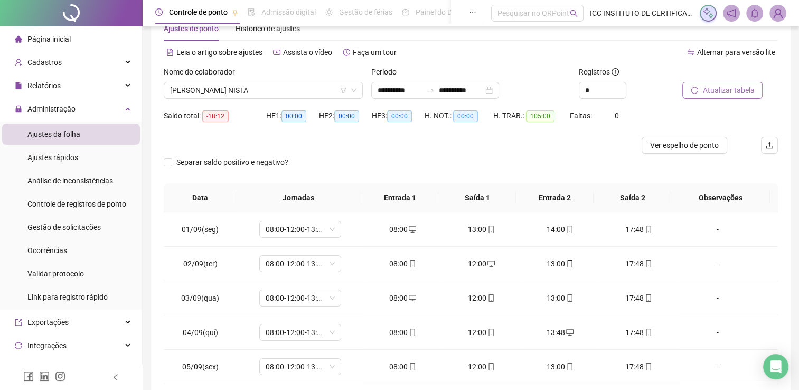
click at [228, 79] on div "Nome do colaborador" at bounding box center [263, 74] width 199 height 16
click at [227, 86] on span "[PERSON_NAME] NISTA" at bounding box center [263, 90] width 186 height 16
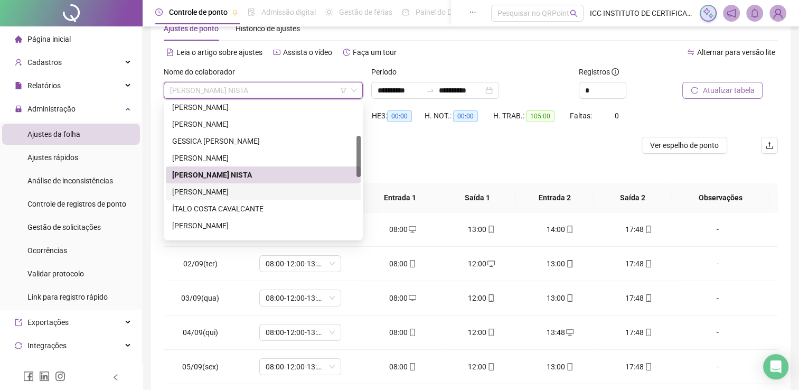
click at [245, 194] on div "[PERSON_NAME]" at bounding box center [263, 192] width 182 height 12
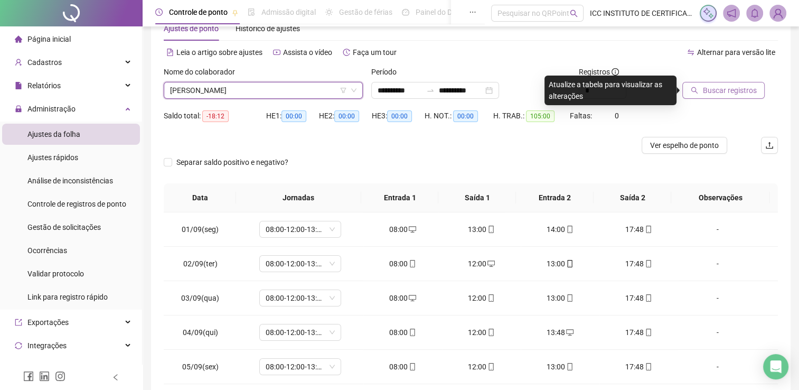
click at [747, 94] on span "Buscar registros" at bounding box center [729, 90] width 54 height 12
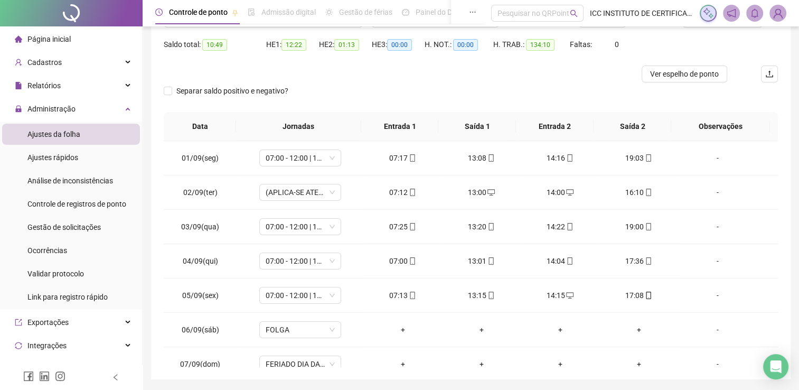
scroll to position [84, 0]
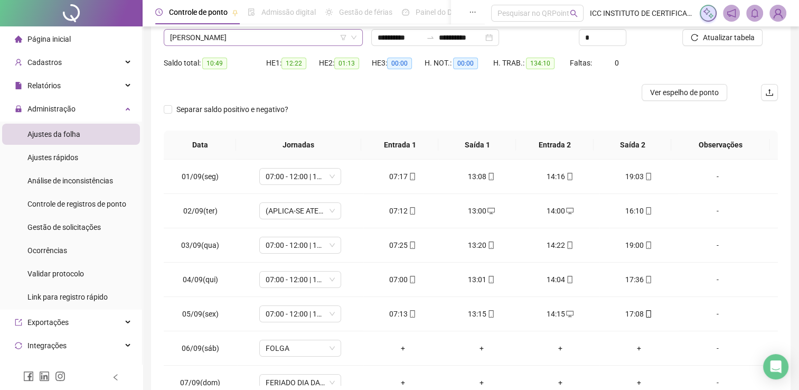
click at [224, 40] on span "[PERSON_NAME]" at bounding box center [263, 38] width 186 height 16
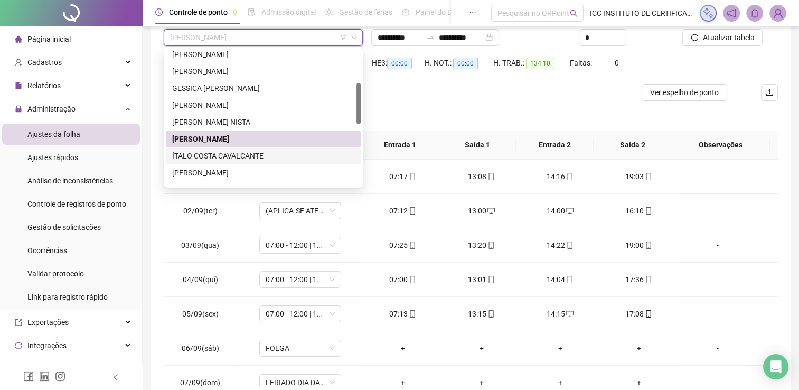
click at [232, 160] on div "ÍTALO COSTA CAVALCANTE" at bounding box center [263, 156] width 182 height 12
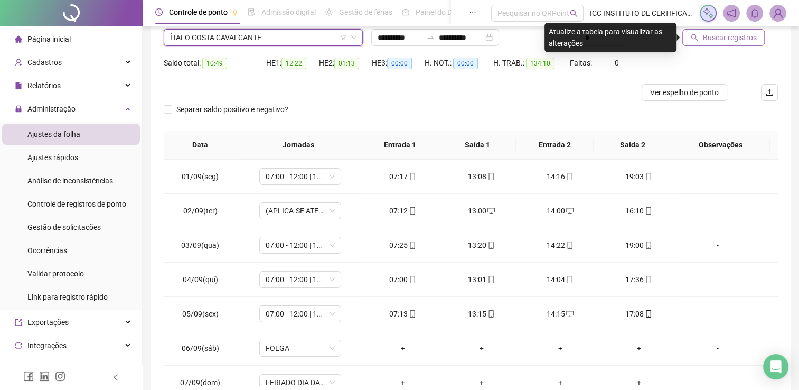
click at [727, 43] on button "Buscar registros" at bounding box center [723, 37] width 82 height 17
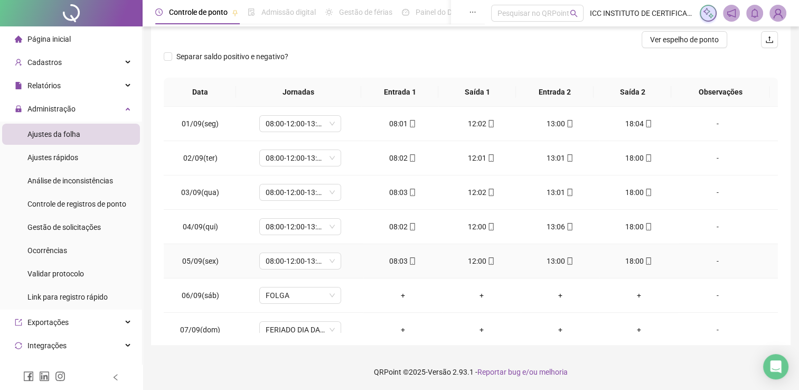
scroll to position [0, 0]
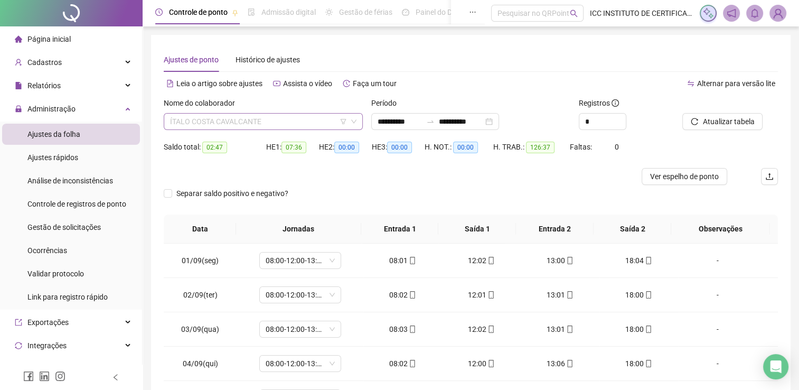
click at [263, 119] on span "ÍTALO COSTA CAVALCANTE" at bounding box center [263, 121] width 186 height 16
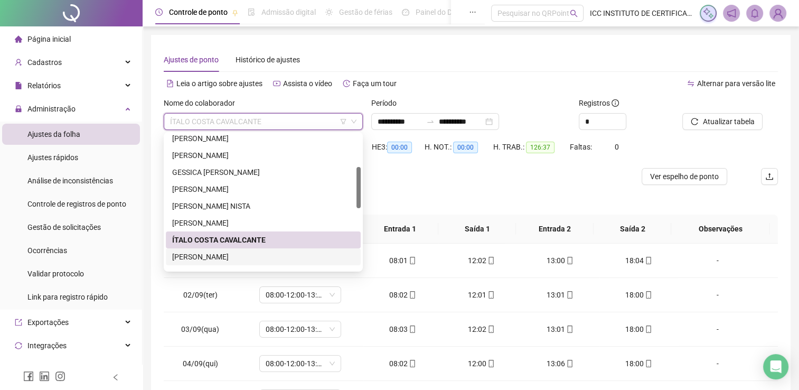
click at [235, 255] on div "[PERSON_NAME]" at bounding box center [263, 257] width 182 height 12
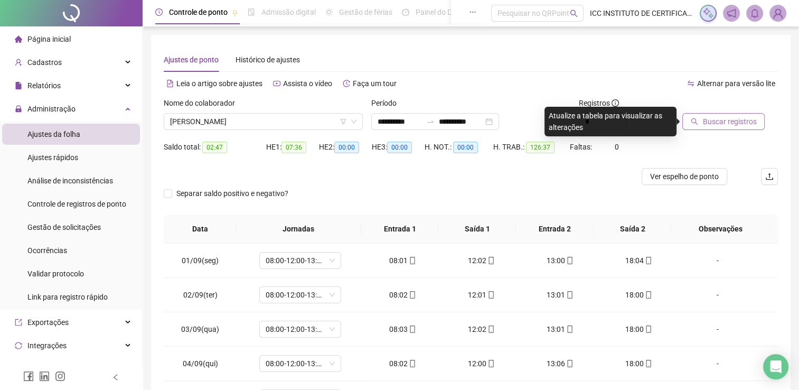
click at [720, 117] on span "Buscar registros" at bounding box center [729, 122] width 54 height 12
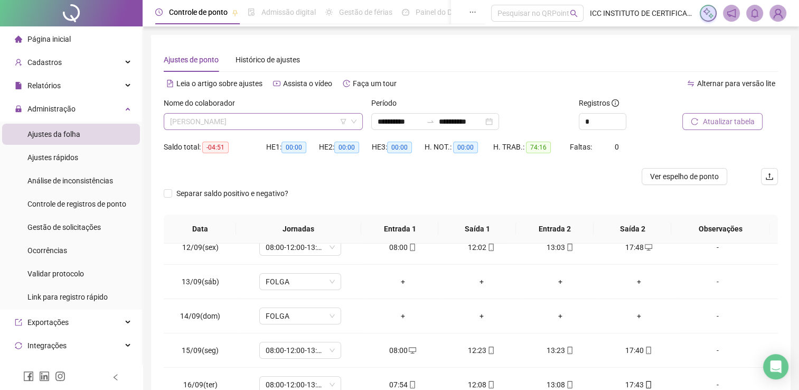
click at [262, 116] on span "[PERSON_NAME]" at bounding box center [263, 121] width 186 height 16
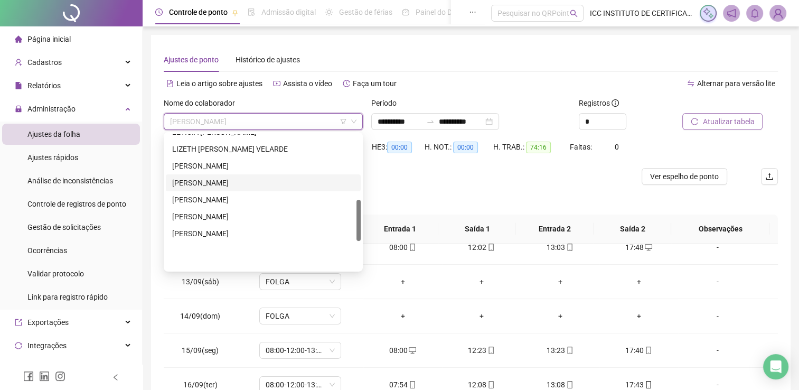
scroll to position [211, 0]
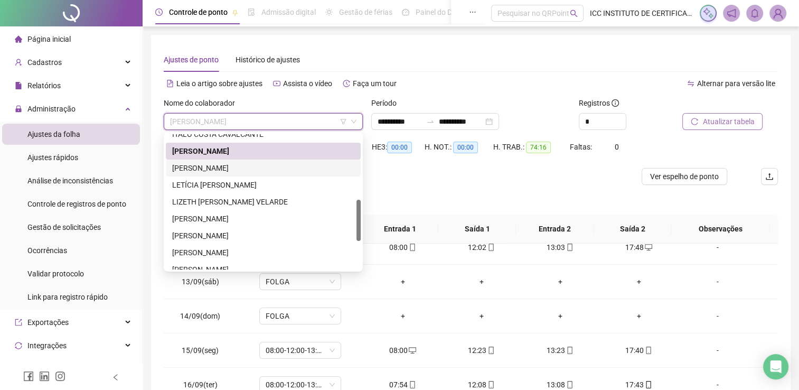
click at [236, 164] on div "[PERSON_NAME]" at bounding box center [263, 168] width 182 height 12
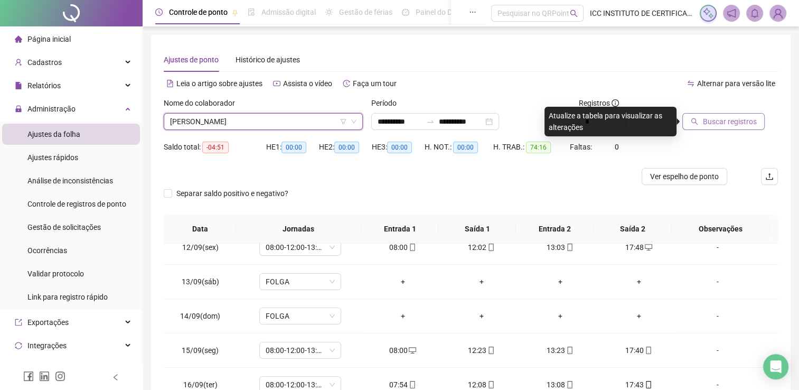
click at [741, 117] on span "Buscar registros" at bounding box center [729, 122] width 54 height 12
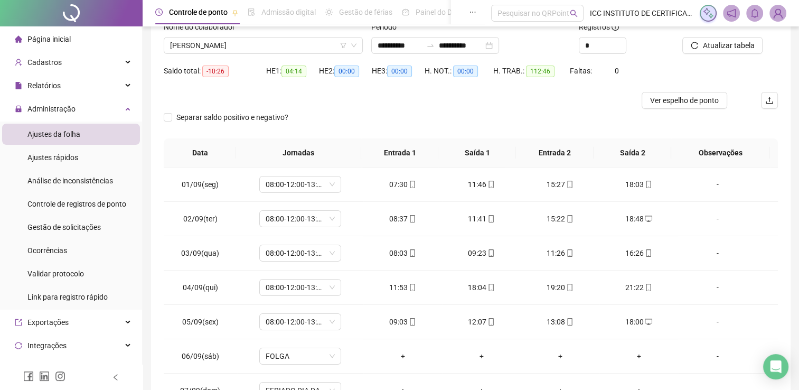
scroll to position [0, 0]
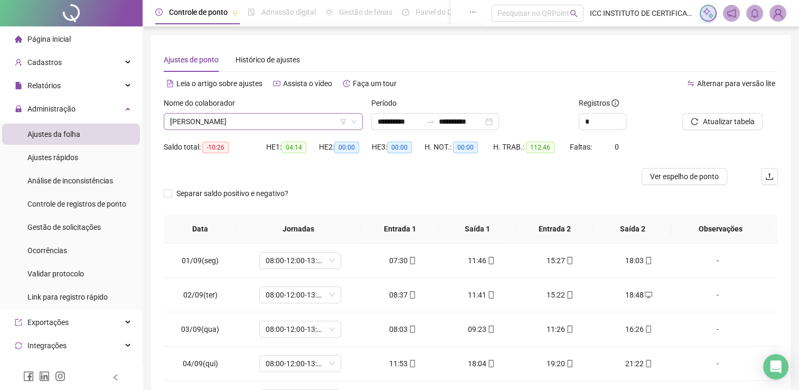
click at [213, 125] on span "[PERSON_NAME]" at bounding box center [263, 121] width 186 height 16
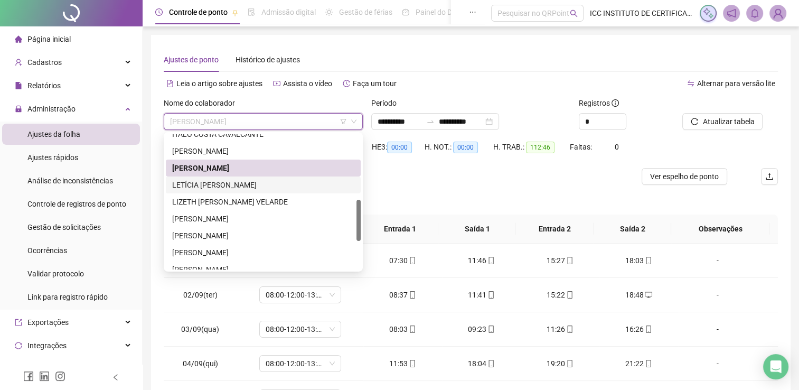
click at [213, 187] on div "LETÍCIA [PERSON_NAME]" at bounding box center [263, 185] width 182 height 12
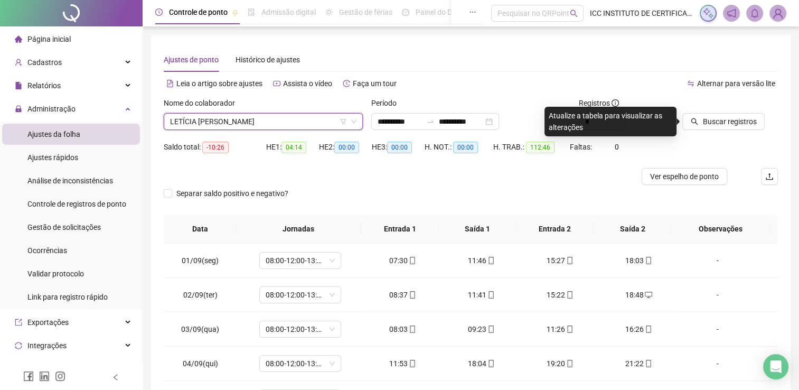
click at [242, 126] on span "LETÍCIA [PERSON_NAME]" at bounding box center [263, 121] width 186 height 16
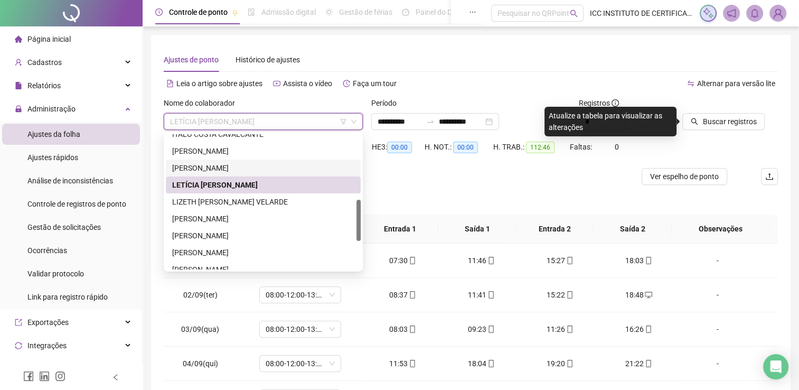
click at [213, 163] on div "[PERSON_NAME]" at bounding box center [263, 168] width 182 height 12
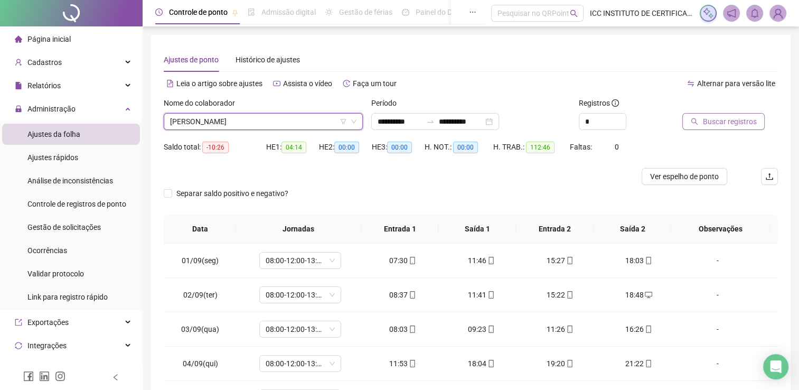
click at [714, 121] on span "Buscar registros" at bounding box center [729, 122] width 54 height 12
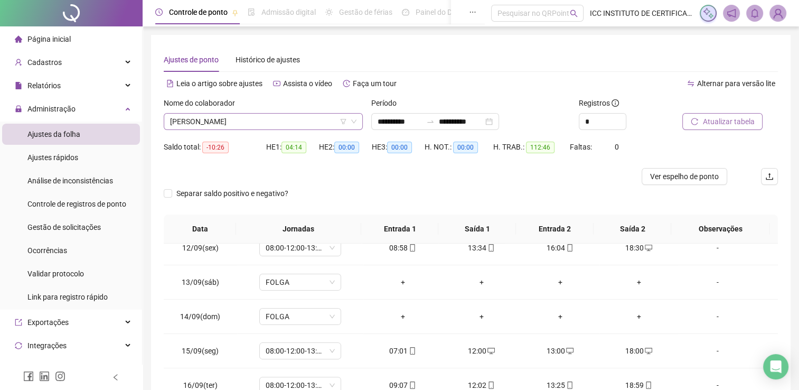
click at [203, 121] on span "[PERSON_NAME]" at bounding box center [263, 121] width 186 height 16
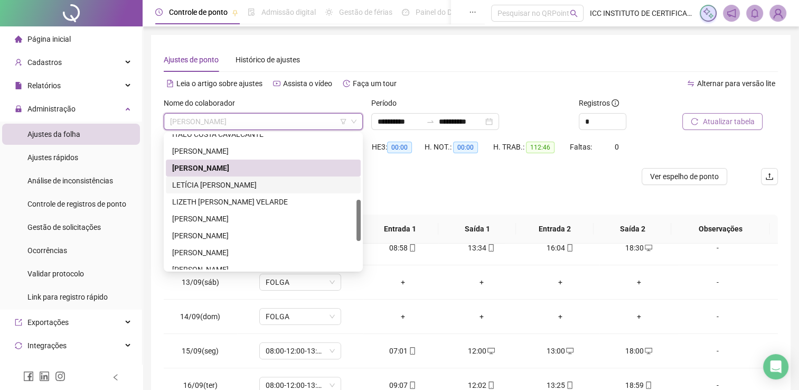
click at [207, 183] on div "LETÍCIA [PERSON_NAME]" at bounding box center [263, 185] width 182 height 12
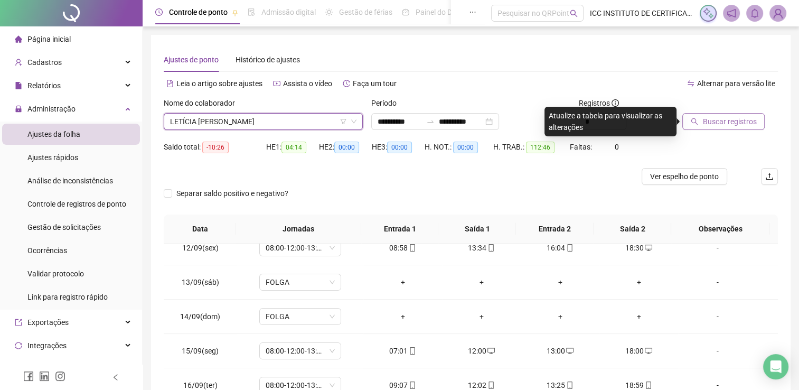
click at [714, 115] on button "Buscar registros" at bounding box center [723, 121] width 82 height 17
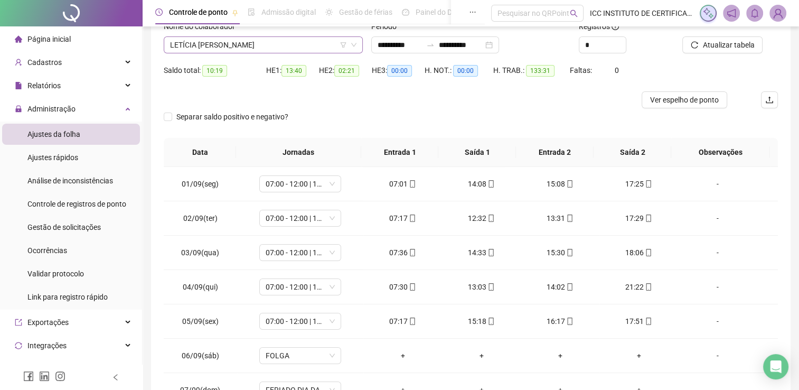
scroll to position [31, 0]
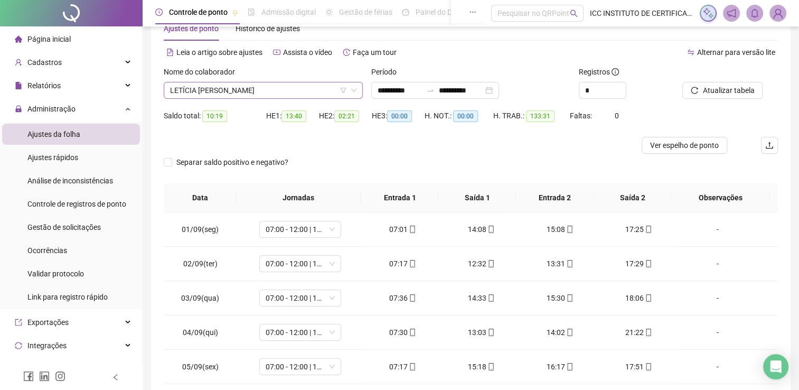
click at [210, 93] on span "LETÍCIA [PERSON_NAME]" at bounding box center [263, 90] width 186 height 16
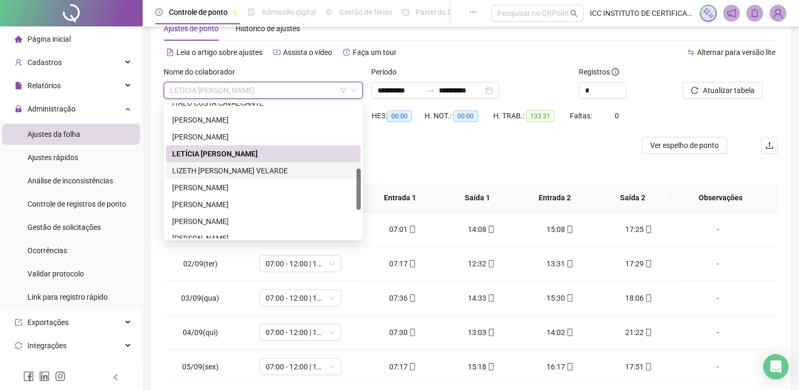
click at [203, 168] on div "LIZETH [PERSON_NAME] VELARDE" at bounding box center [263, 171] width 182 height 12
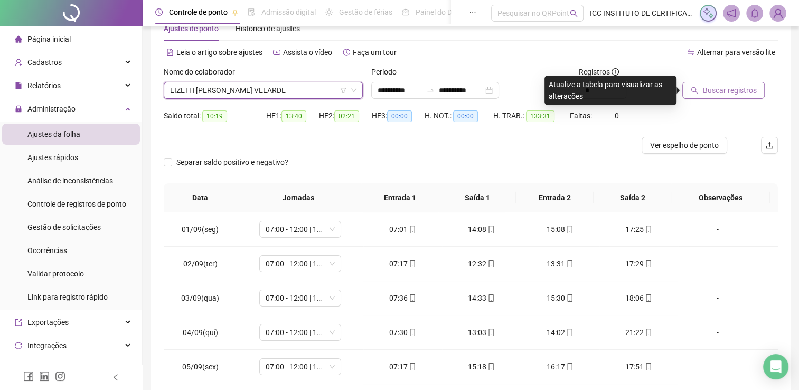
click at [699, 94] on button "Buscar registros" at bounding box center [723, 90] width 82 height 17
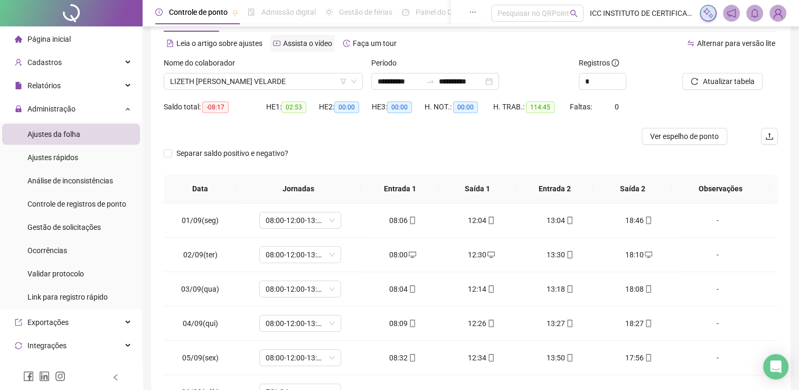
scroll to position [0, 0]
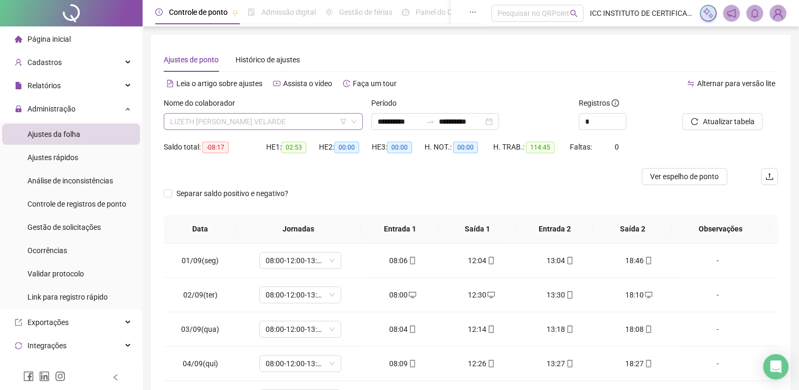
click at [241, 126] on span "LIZETH [PERSON_NAME] VELARDE" at bounding box center [263, 121] width 186 height 16
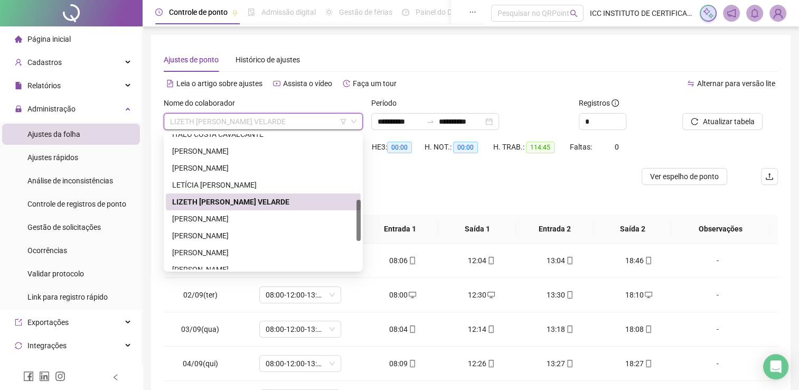
click at [232, 216] on div "[PERSON_NAME]" at bounding box center [263, 219] width 182 height 12
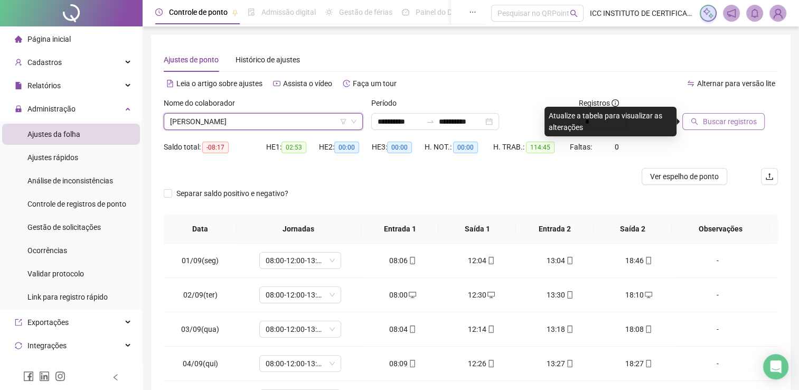
click at [739, 117] on span "Buscar registros" at bounding box center [729, 122] width 54 height 12
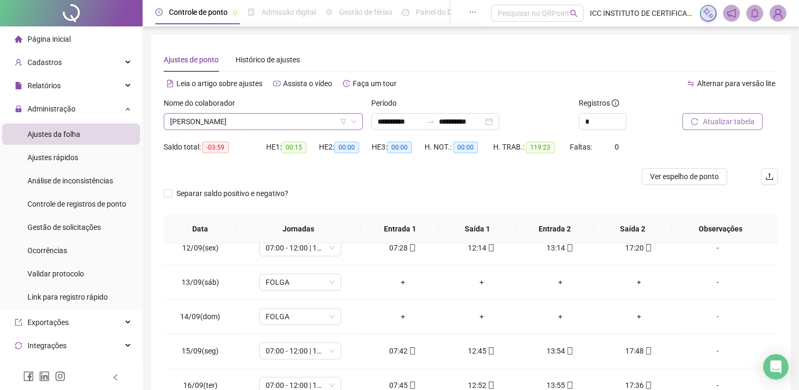
click at [258, 117] on span "[PERSON_NAME]" at bounding box center [263, 121] width 186 height 16
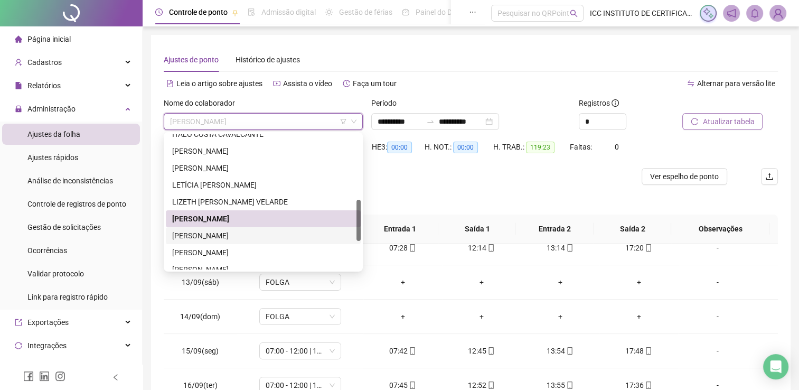
drag, startPoint x: 249, startPoint y: 235, endPoint x: 355, endPoint y: 243, distance: 105.8
click at [249, 235] on div "[PERSON_NAME]" at bounding box center [263, 236] width 182 height 12
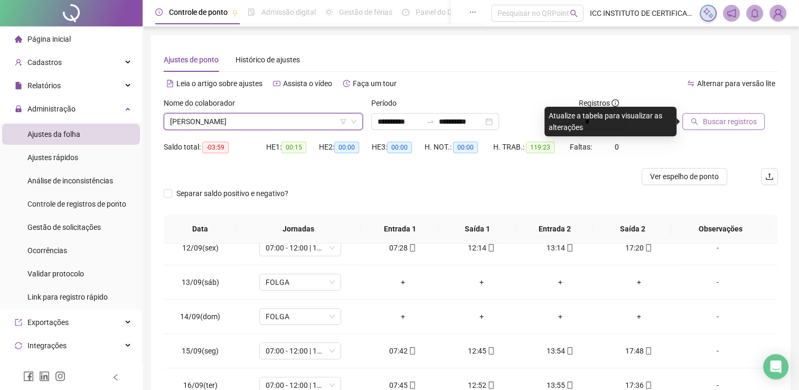
click at [697, 115] on button "Buscar registros" at bounding box center [723, 121] width 82 height 17
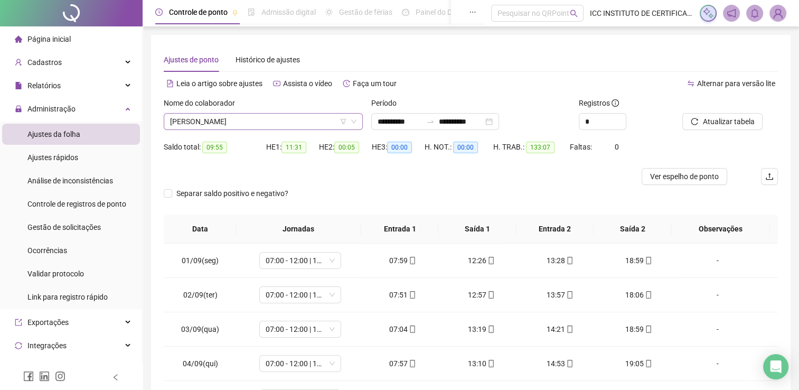
click at [213, 122] on span "[PERSON_NAME]" at bounding box center [263, 121] width 186 height 16
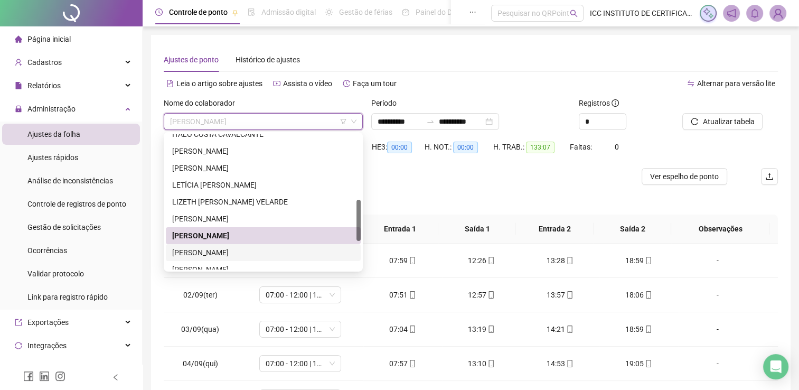
click at [276, 246] on div "[PERSON_NAME]" at bounding box center [263, 252] width 195 height 17
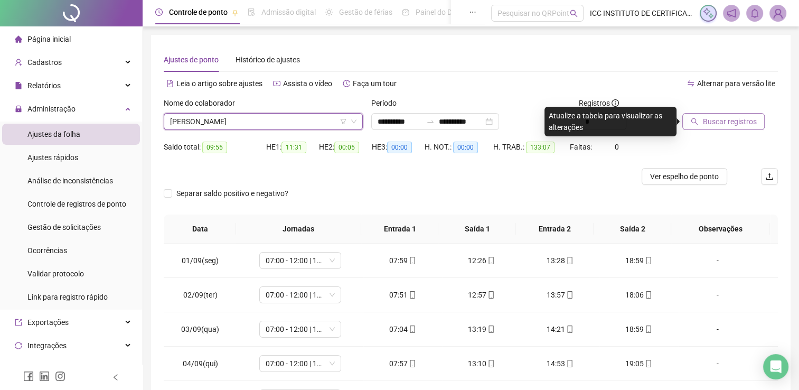
click at [687, 117] on button "Buscar registros" at bounding box center [723, 121] width 82 height 17
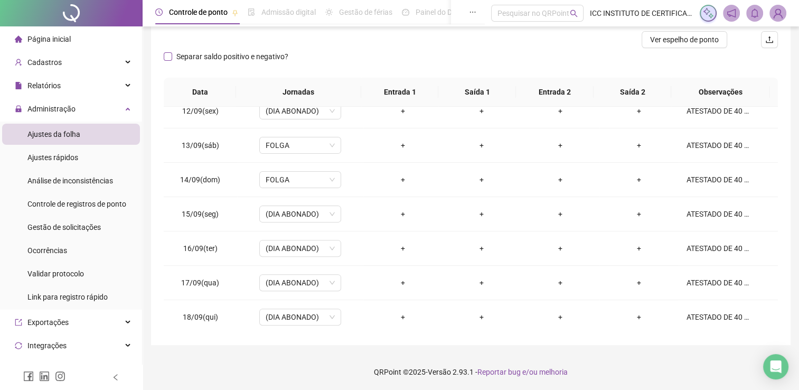
scroll to position [31, 0]
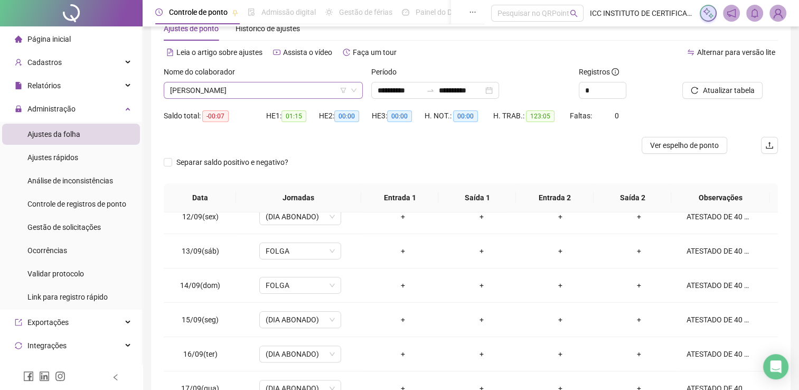
click at [212, 93] on span "[PERSON_NAME]" at bounding box center [263, 90] width 186 height 16
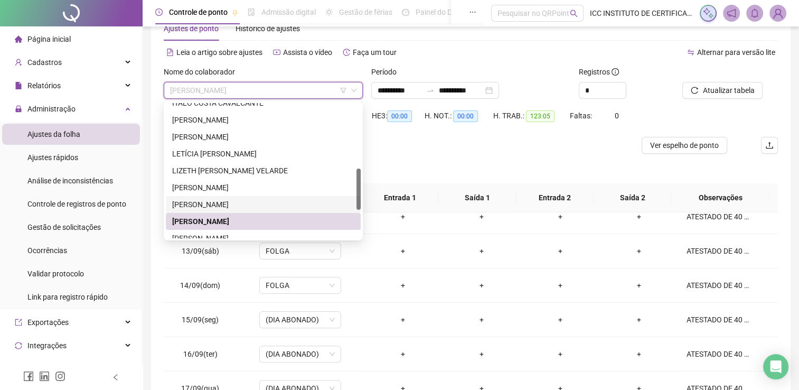
scroll to position [264, 0]
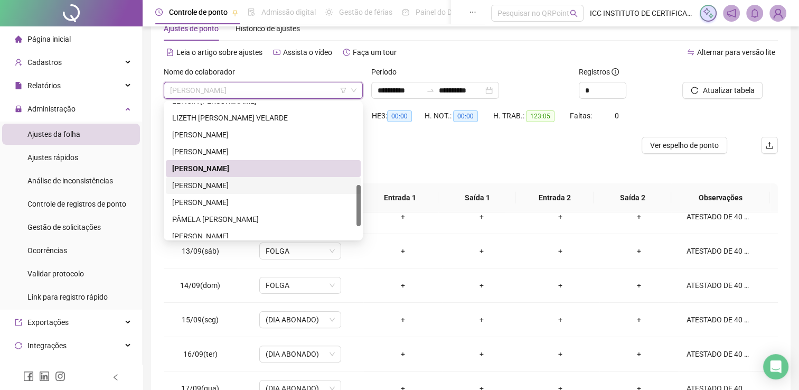
click at [241, 184] on div "[PERSON_NAME]" at bounding box center [263, 185] width 182 height 12
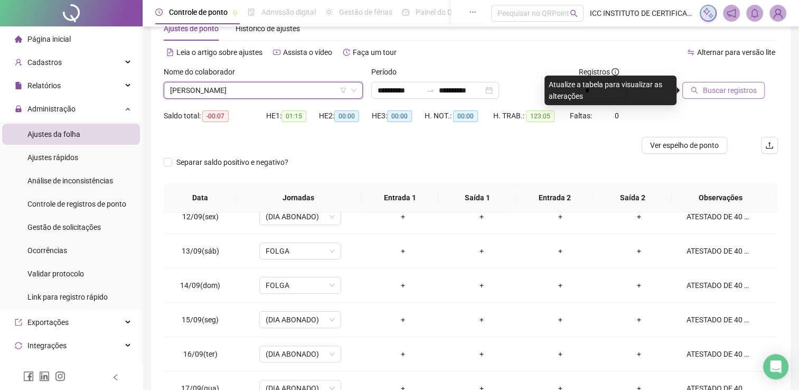
click at [734, 92] on span "Buscar registros" at bounding box center [729, 90] width 54 height 12
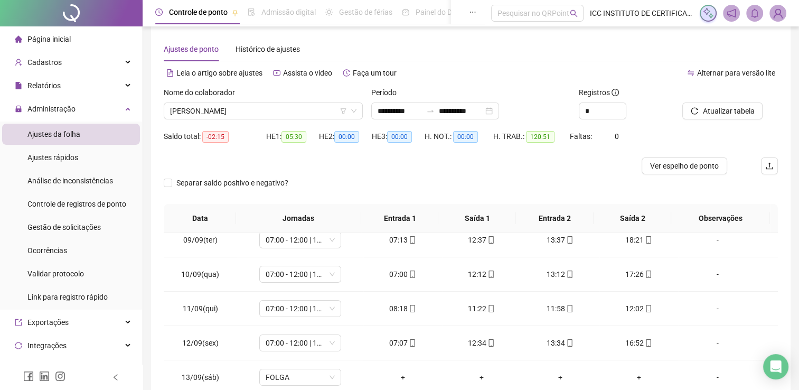
scroll to position [0, 0]
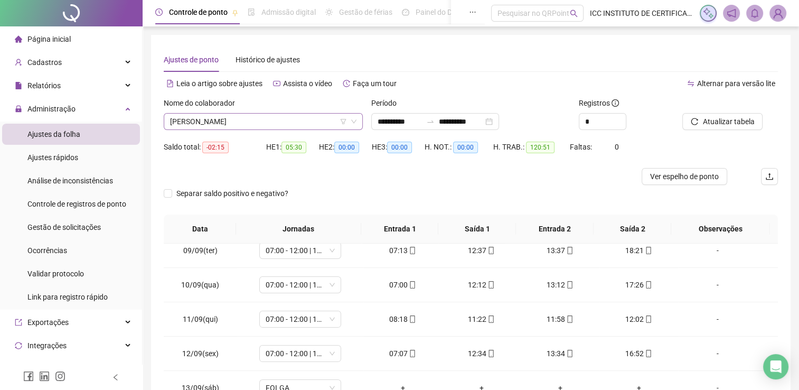
click at [255, 117] on span "[PERSON_NAME]" at bounding box center [263, 121] width 186 height 16
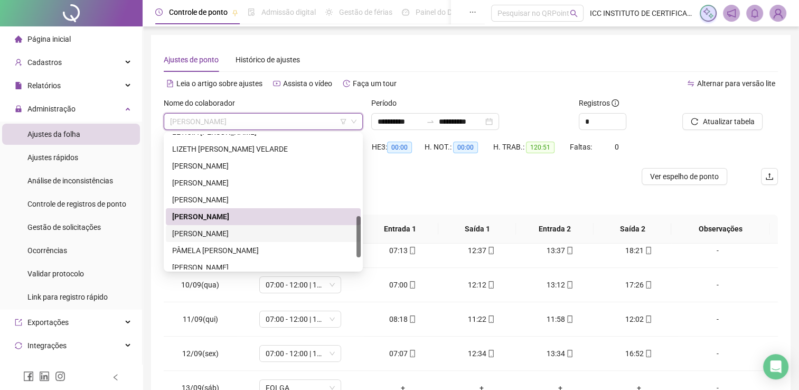
click at [233, 235] on div "[PERSON_NAME]" at bounding box center [263, 233] width 182 height 12
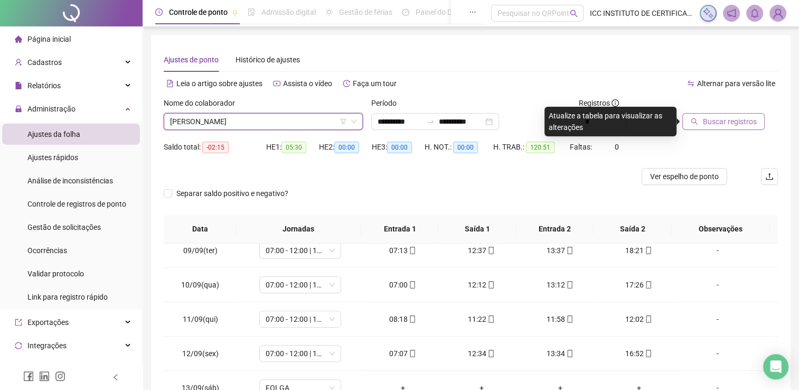
click at [708, 127] on span "Buscar registros" at bounding box center [729, 122] width 54 height 12
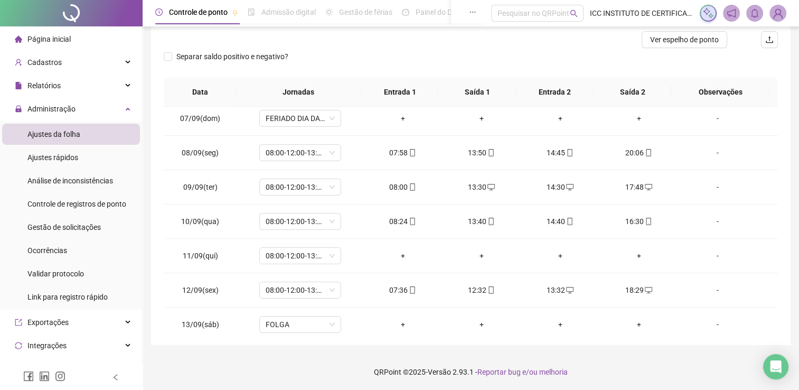
scroll to position [390, 0]
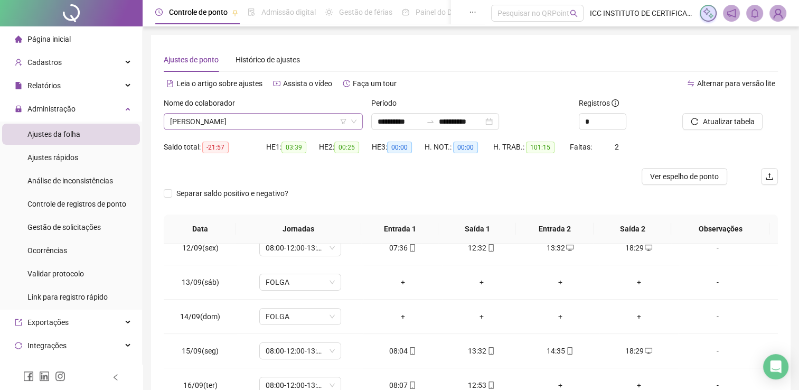
click at [237, 118] on span "[PERSON_NAME]" at bounding box center [263, 121] width 186 height 16
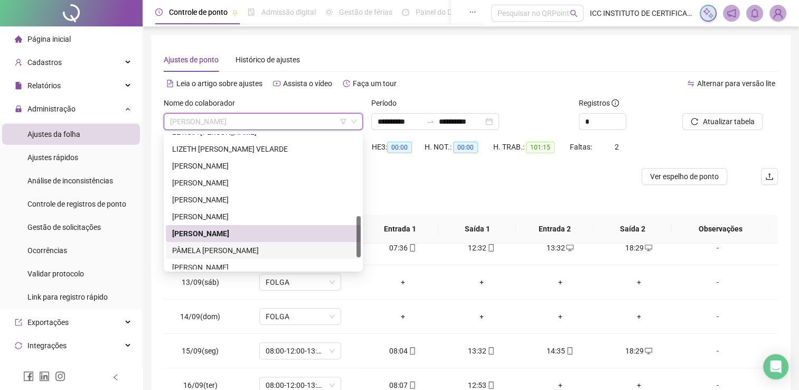
click at [239, 248] on div "PÂMELA [PERSON_NAME]" at bounding box center [263, 250] width 182 height 12
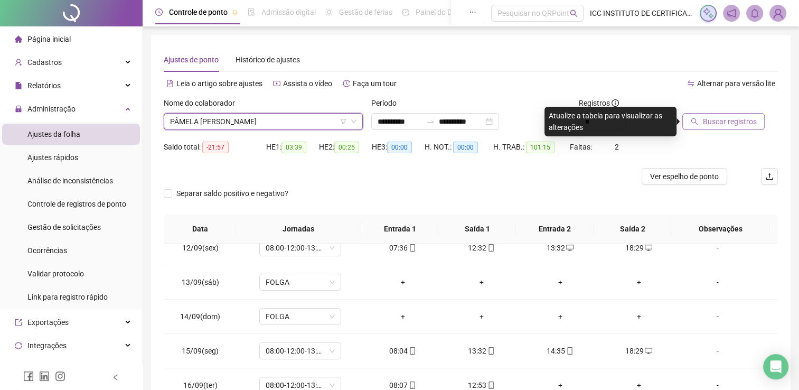
click at [704, 115] on button "Buscar registros" at bounding box center [723, 121] width 82 height 17
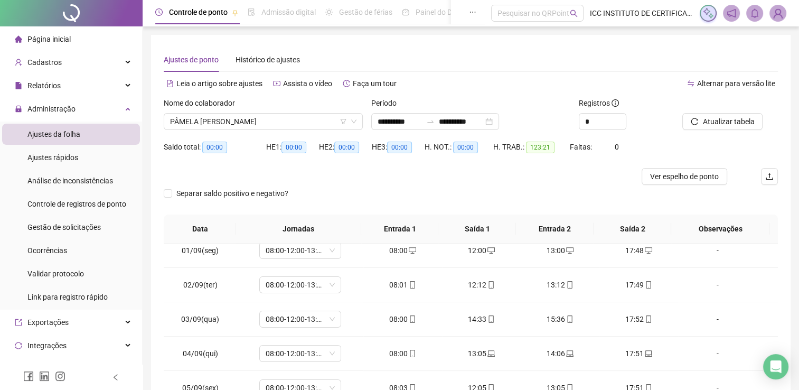
scroll to position [0, 0]
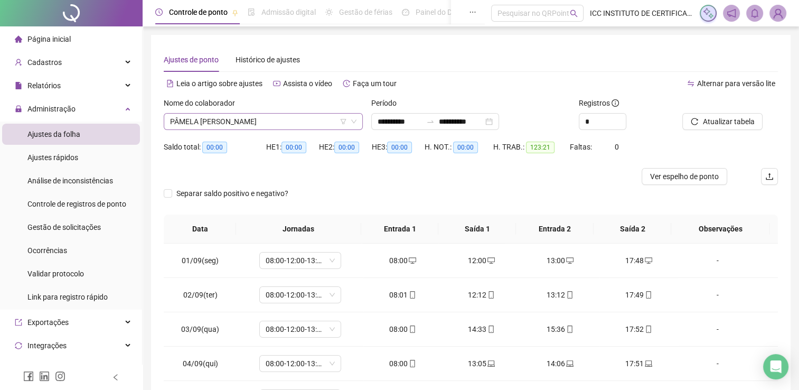
click at [254, 123] on span "PÂMELA [PERSON_NAME]" at bounding box center [263, 121] width 186 height 16
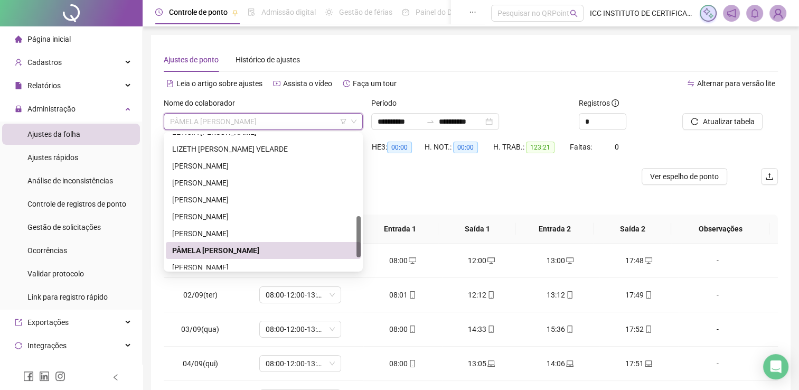
scroll to position [304, 0]
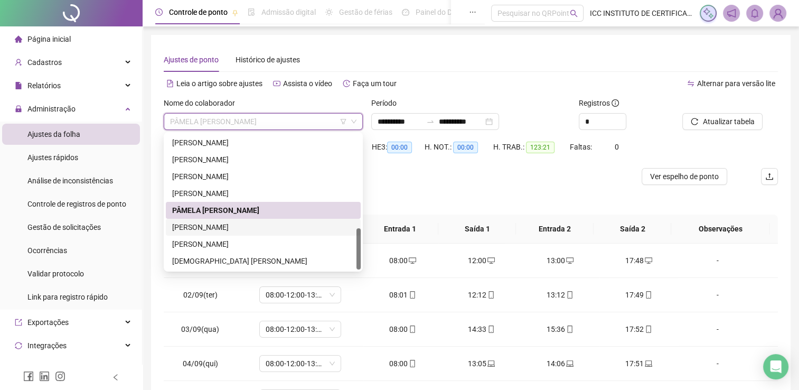
click at [255, 221] on div "[PERSON_NAME]" at bounding box center [263, 227] width 182 height 12
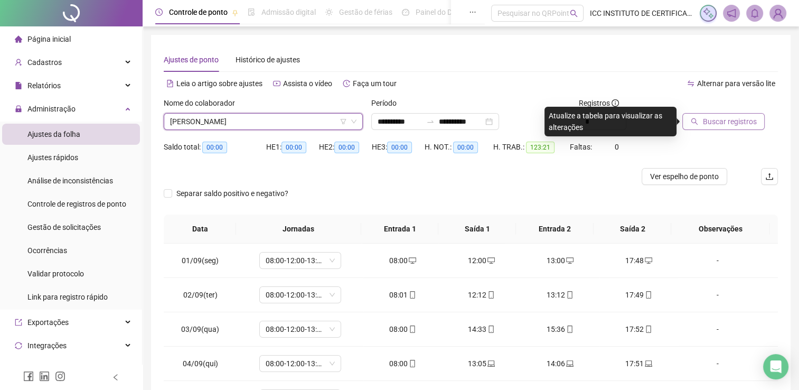
click at [707, 126] on span "Buscar registros" at bounding box center [729, 122] width 54 height 12
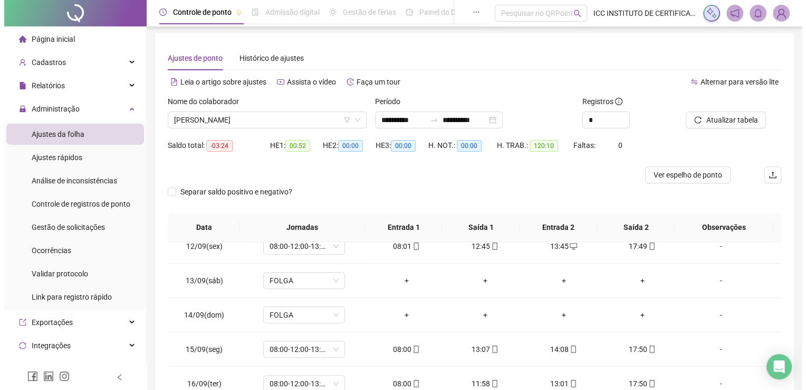
scroll to position [0, 0]
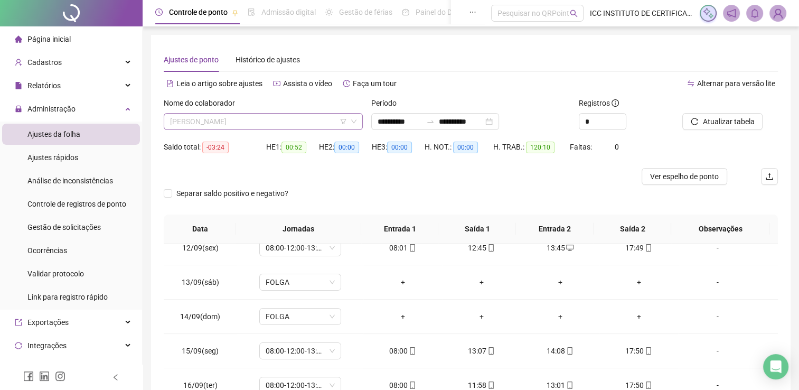
click at [233, 115] on span "[PERSON_NAME]" at bounding box center [263, 121] width 186 height 16
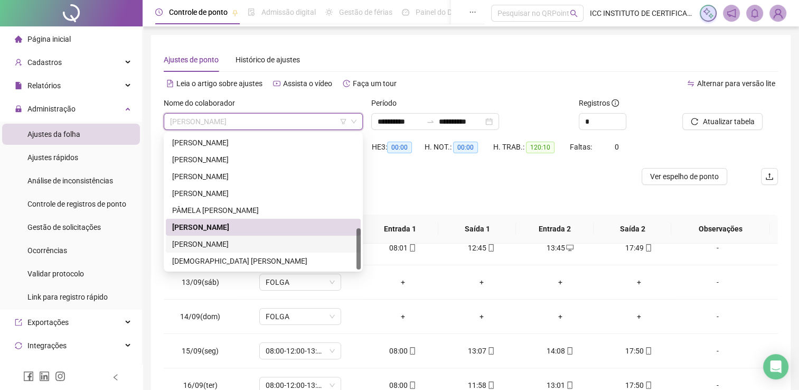
click at [241, 240] on div "[PERSON_NAME]" at bounding box center [263, 244] width 182 height 12
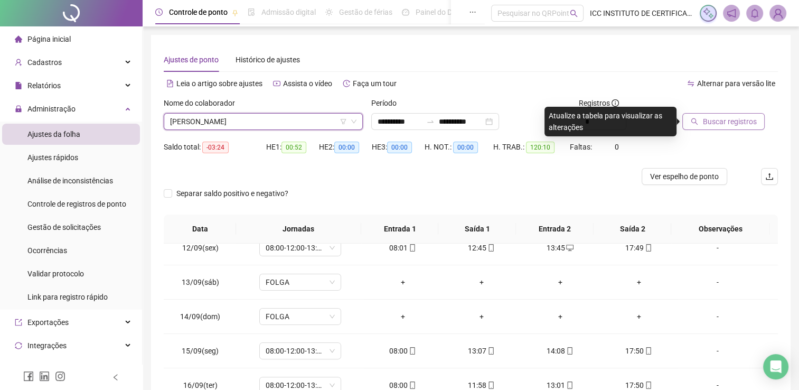
click at [733, 118] on span "Buscar registros" at bounding box center [729, 122] width 54 height 12
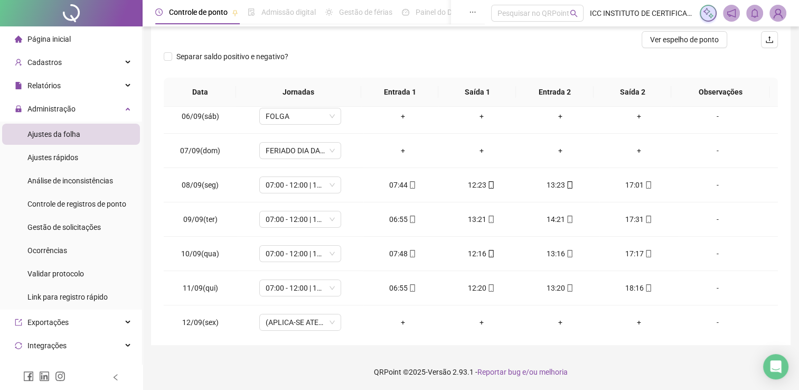
scroll to position [52, 0]
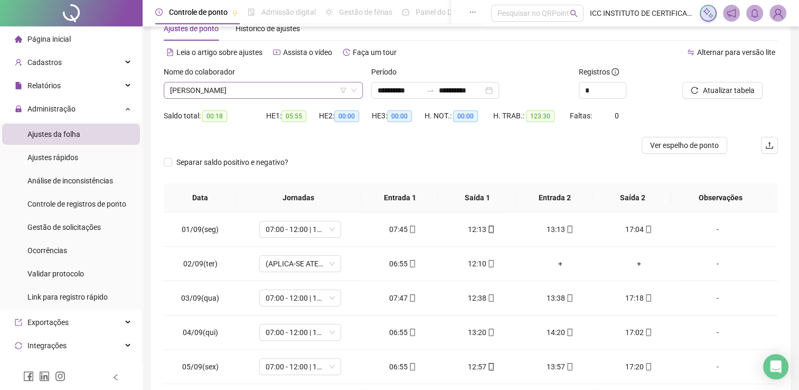
click at [215, 86] on span "[PERSON_NAME]" at bounding box center [263, 90] width 186 height 16
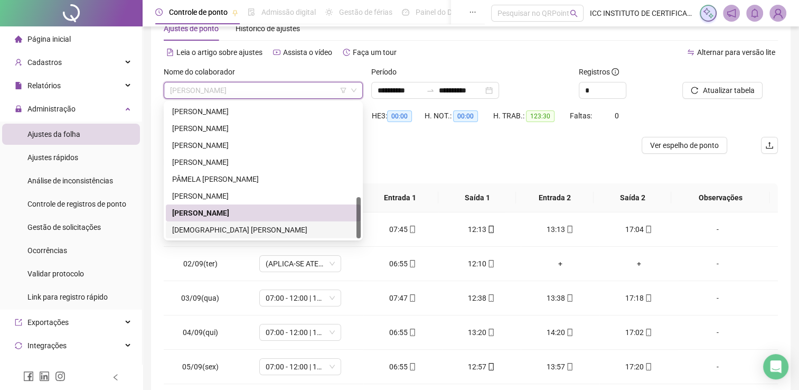
click at [239, 230] on div "[DEMOGRAPHIC_DATA] [PERSON_NAME]" at bounding box center [263, 230] width 182 height 12
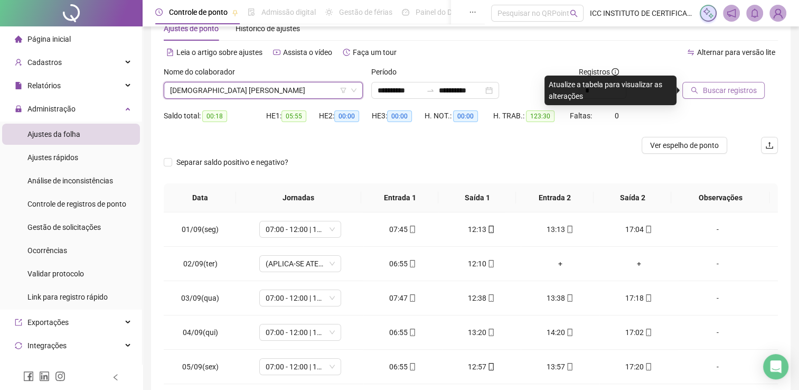
click at [728, 91] on span "Buscar registros" at bounding box center [729, 90] width 54 height 12
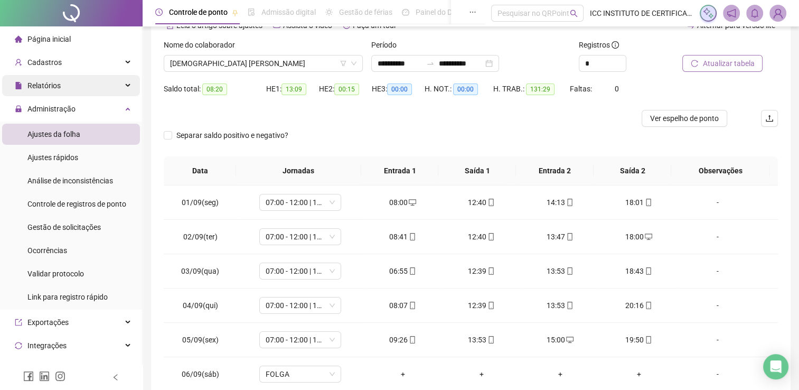
scroll to position [0, 0]
